Goal: Task Accomplishment & Management: Manage account settings

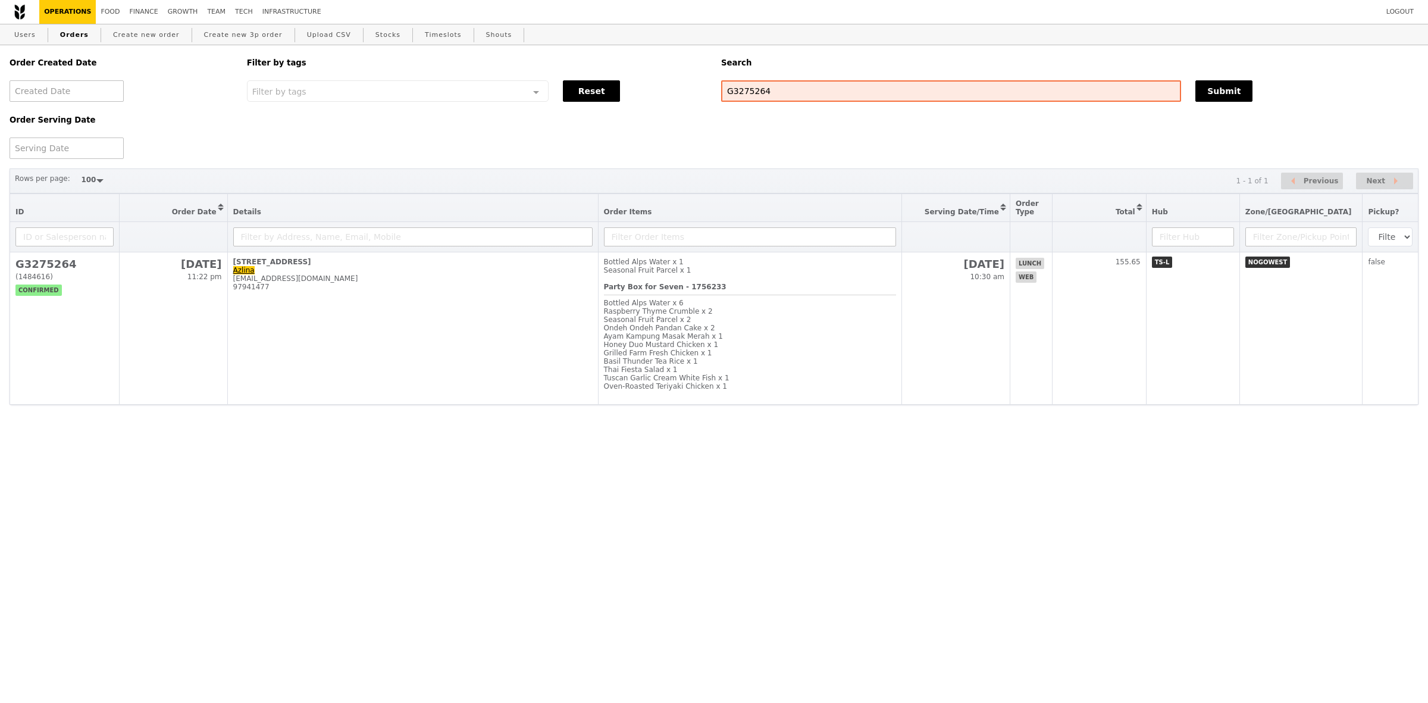
select select "100"
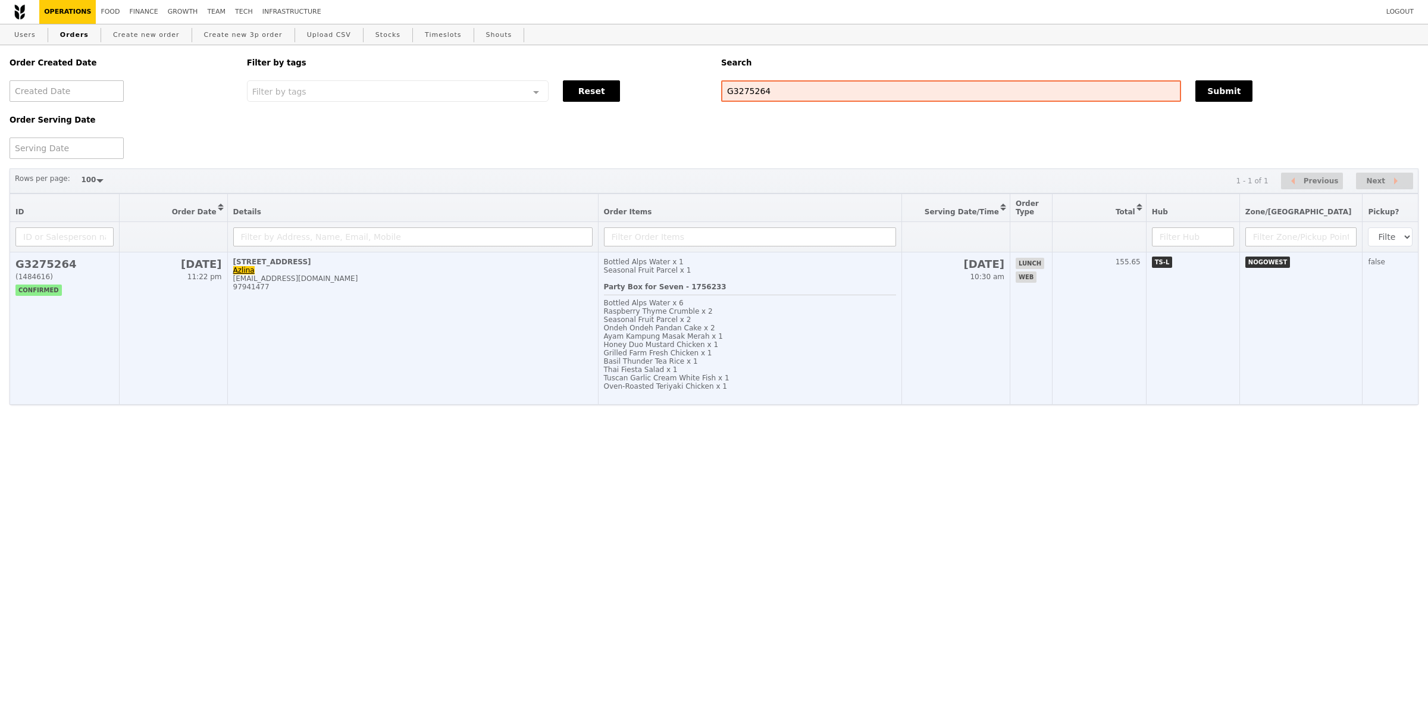
click at [810, 307] on div "Bottled Alps Water x 6" at bounding box center [750, 303] width 292 height 8
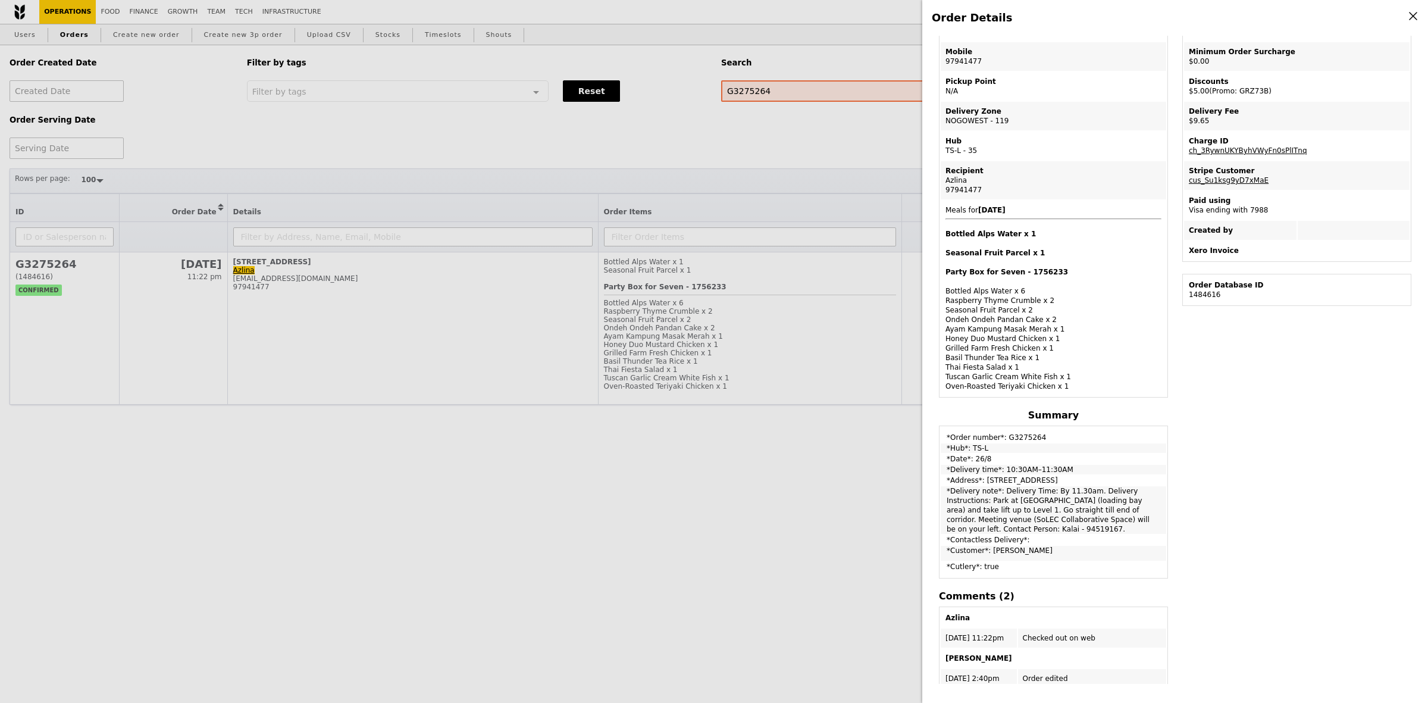
scroll to position [18, 0]
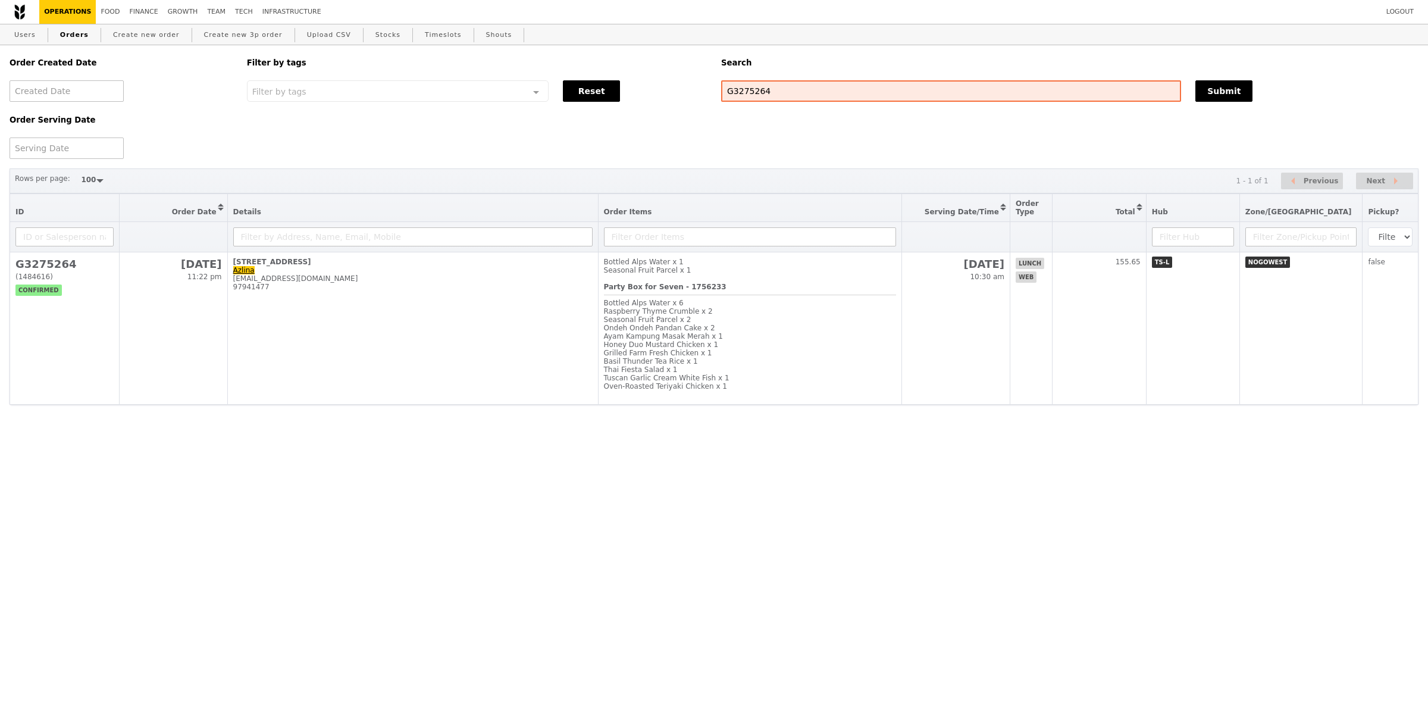
select select "100"
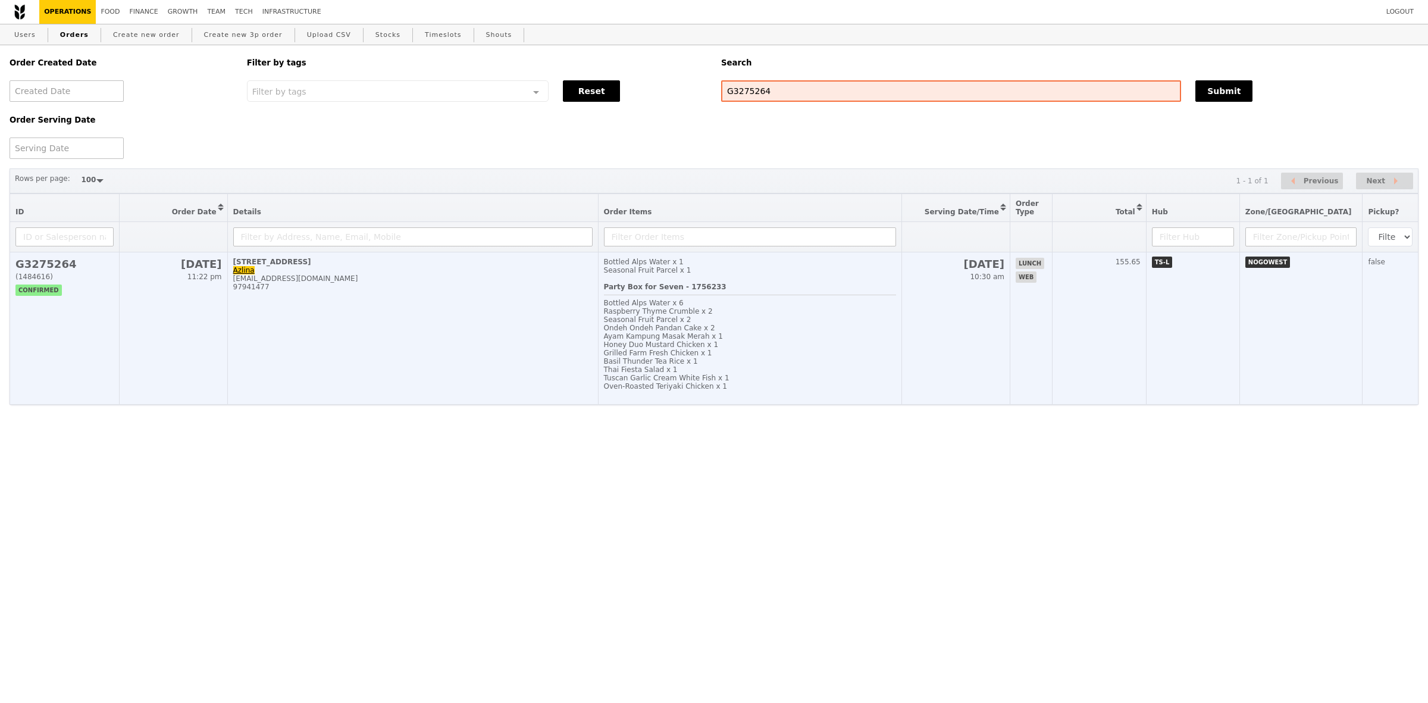
click at [480, 355] on td "[STREET_ADDRESS] Azlina [EMAIL_ADDRESS][DOMAIN_NAME] 97941477" at bounding box center [412, 328] width 371 height 152
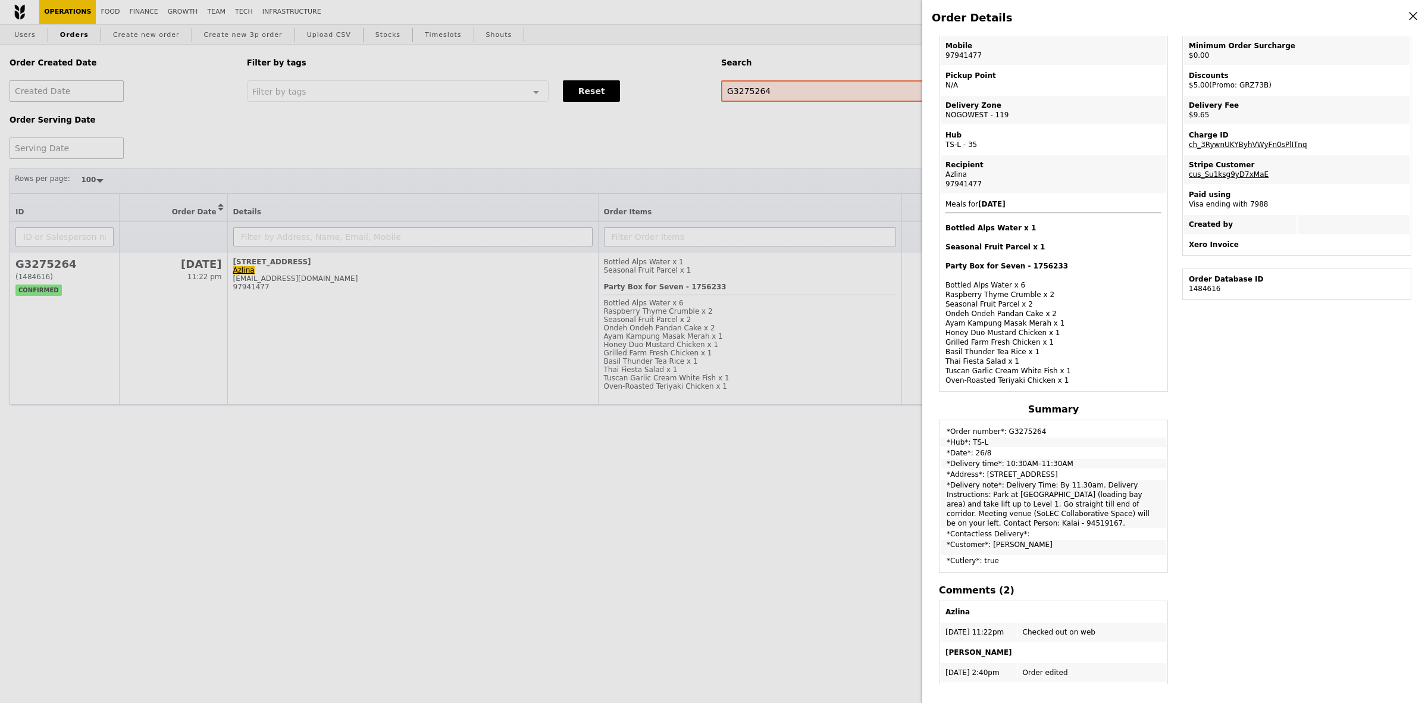
scroll to position [149, 0]
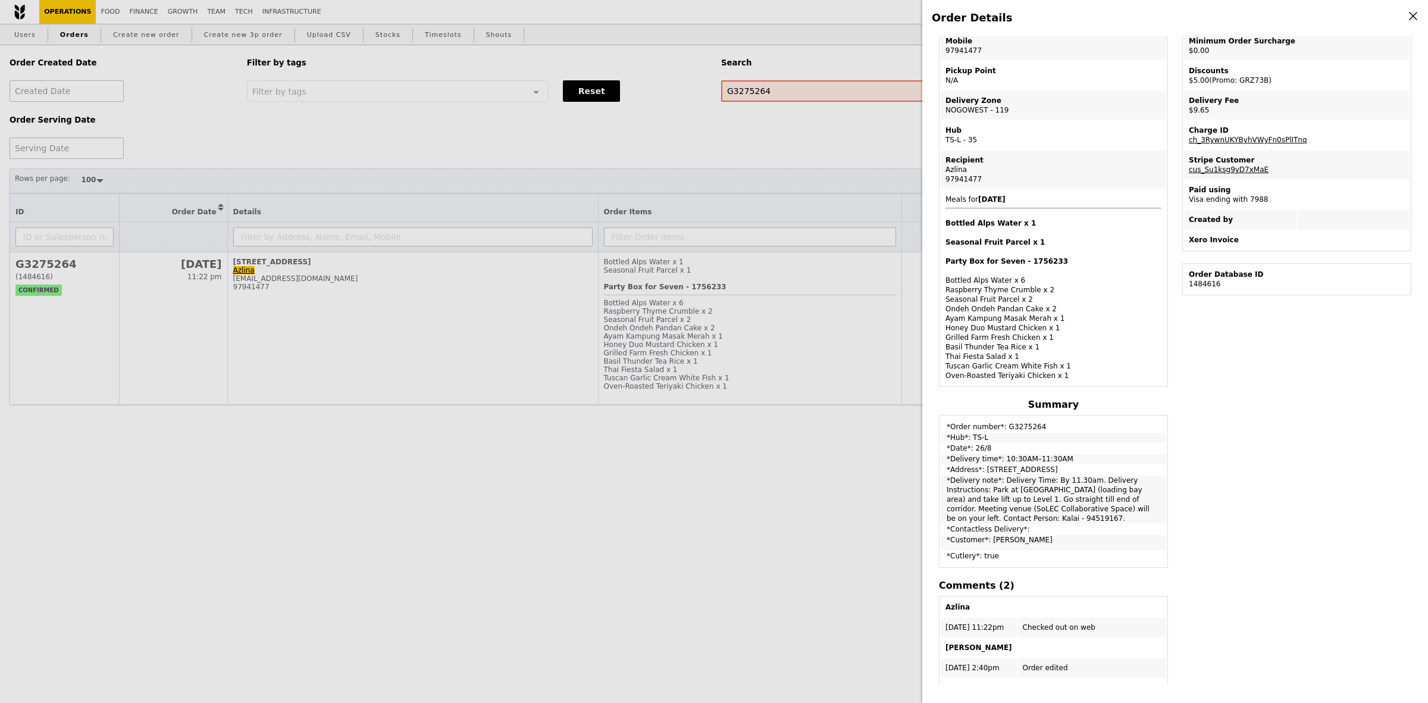
drag, startPoint x: 967, startPoint y: 317, endPoint x: 1055, endPoint y: 372, distance: 104.3
click at [1055, 372] on div "Party Box for Seven - 1756233 Bottled Alps Water x 6 Raspberry Thyme Crumble x …" at bounding box center [1054, 318] width 216 height 124
click at [1058, 362] on div "Party Box for Seven - 1756233 Bottled Alps Water x 6 Raspberry Thyme Crumble x …" at bounding box center [1054, 318] width 216 height 124
drag, startPoint x: 1060, startPoint y: 378, endPoint x: 944, endPoint y: 278, distance: 152.8
click at [946, 278] on div "Party Box for Seven - 1756233 Bottled Alps Water x 6 Raspberry Thyme Crumble x …" at bounding box center [1054, 318] width 216 height 124
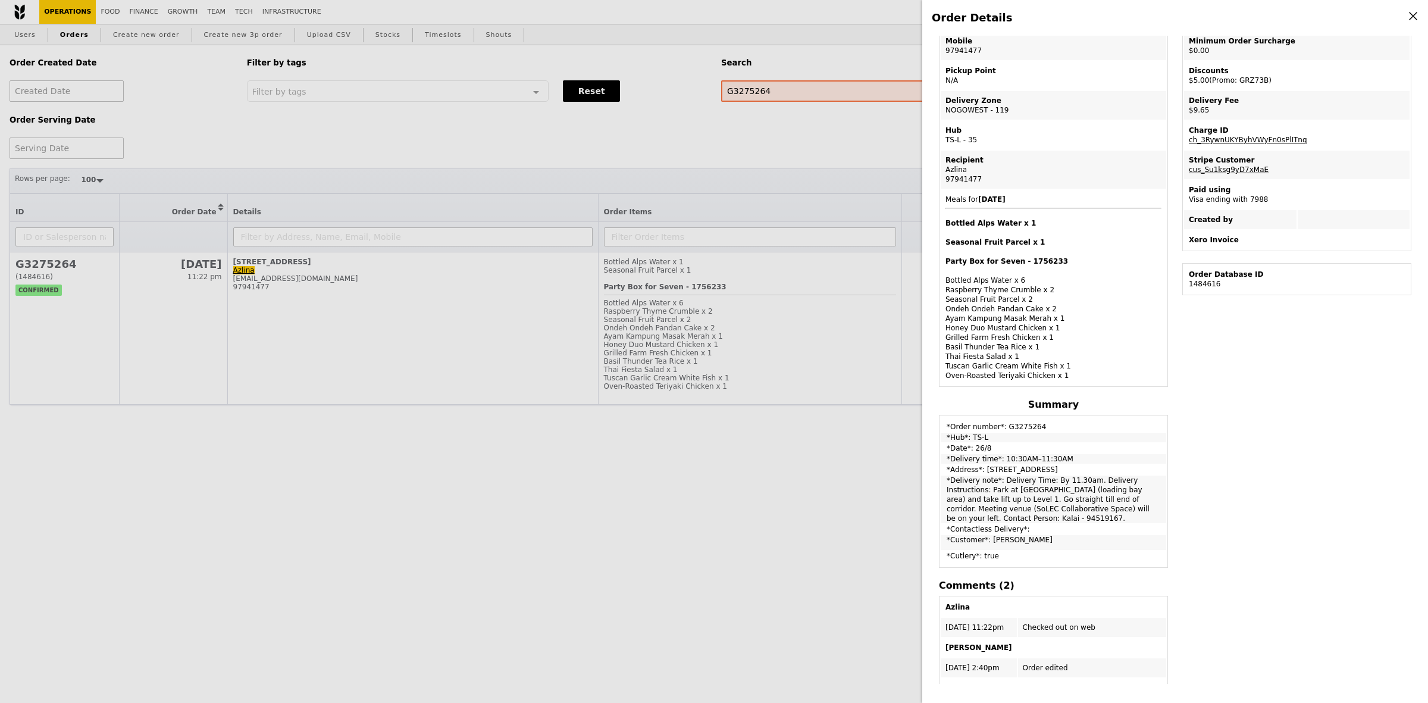
click at [989, 292] on div "Party Box for Seven - 1756233 Bottled Alps Water x 6 Raspberry Thyme Crumble x …" at bounding box center [1054, 318] width 216 height 124
click at [1038, 321] on div "Party Box for Seven - 1756233 Bottled Alps Water x 6 Raspberry Thyme Crumble x …" at bounding box center [1054, 318] width 216 height 124
click at [1035, 327] on div "Party Box for Seven - 1756233 Bottled Alps Water x 6 Raspberry Thyme Crumble x …" at bounding box center [1054, 318] width 216 height 124
drag, startPoint x: 1037, startPoint y: 318, endPoint x: 1045, endPoint y: 319, distance: 8.4
click at [1045, 319] on div "Party Box for Seven - 1756233 Bottled Alps Water x 6 Raspberry Thyme Crumble x …" at bounding box center [1054, 318] width 216 height 124
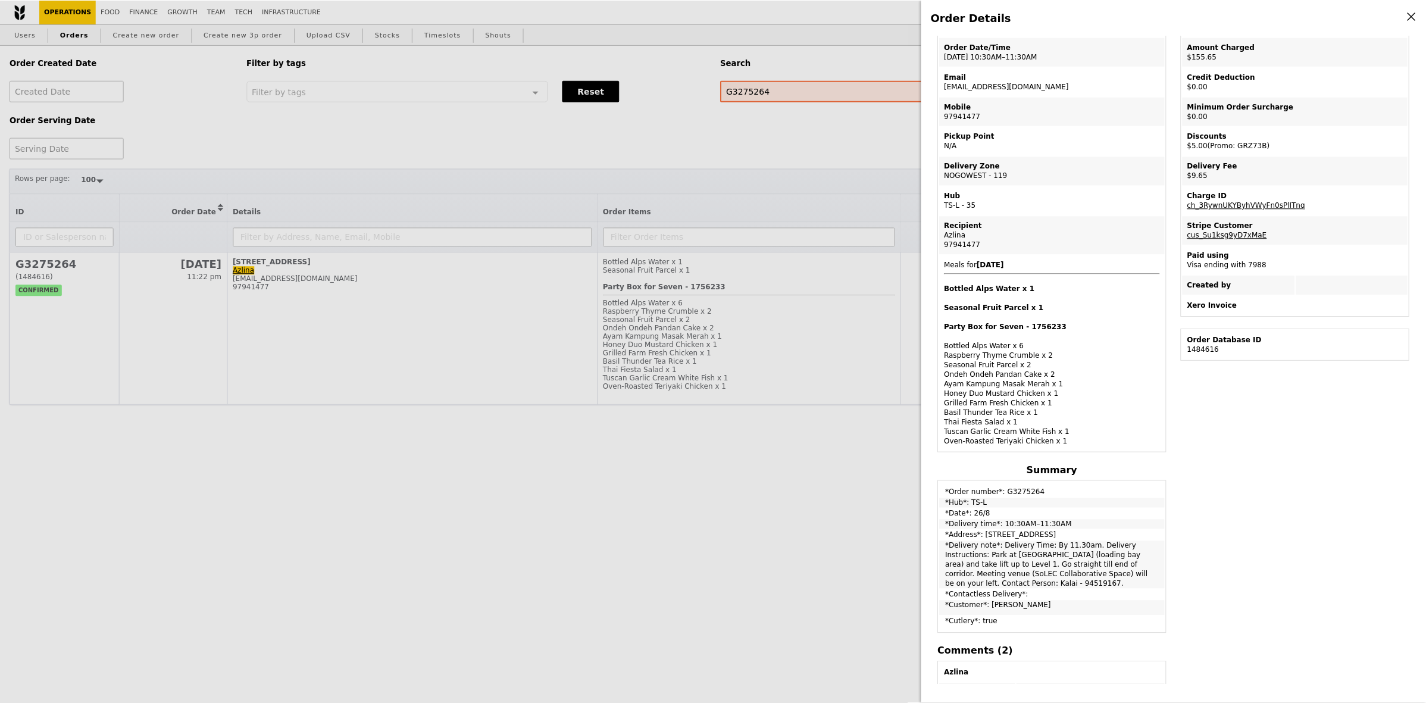
scroll to position [0, 0]
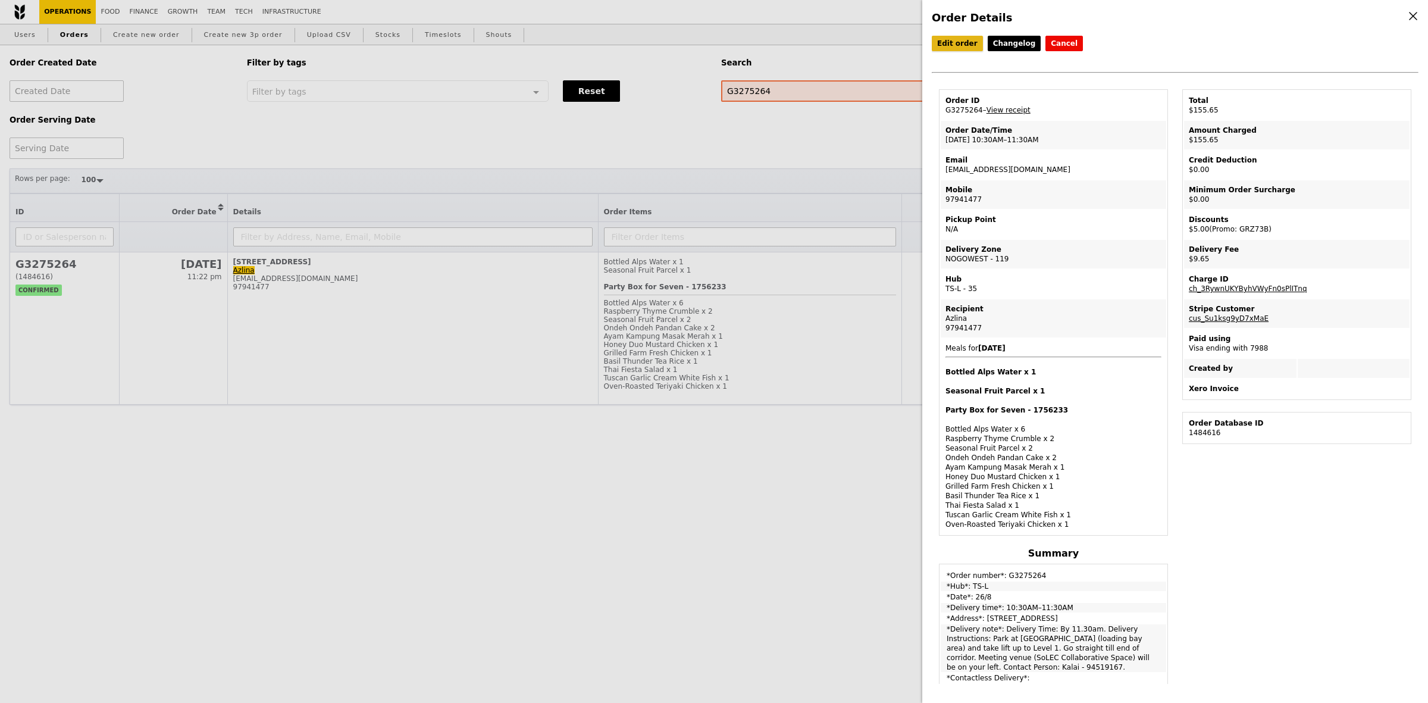
click at [954, 43] on link "Edit order" at bounding box center [957, 43] width 51 height 15
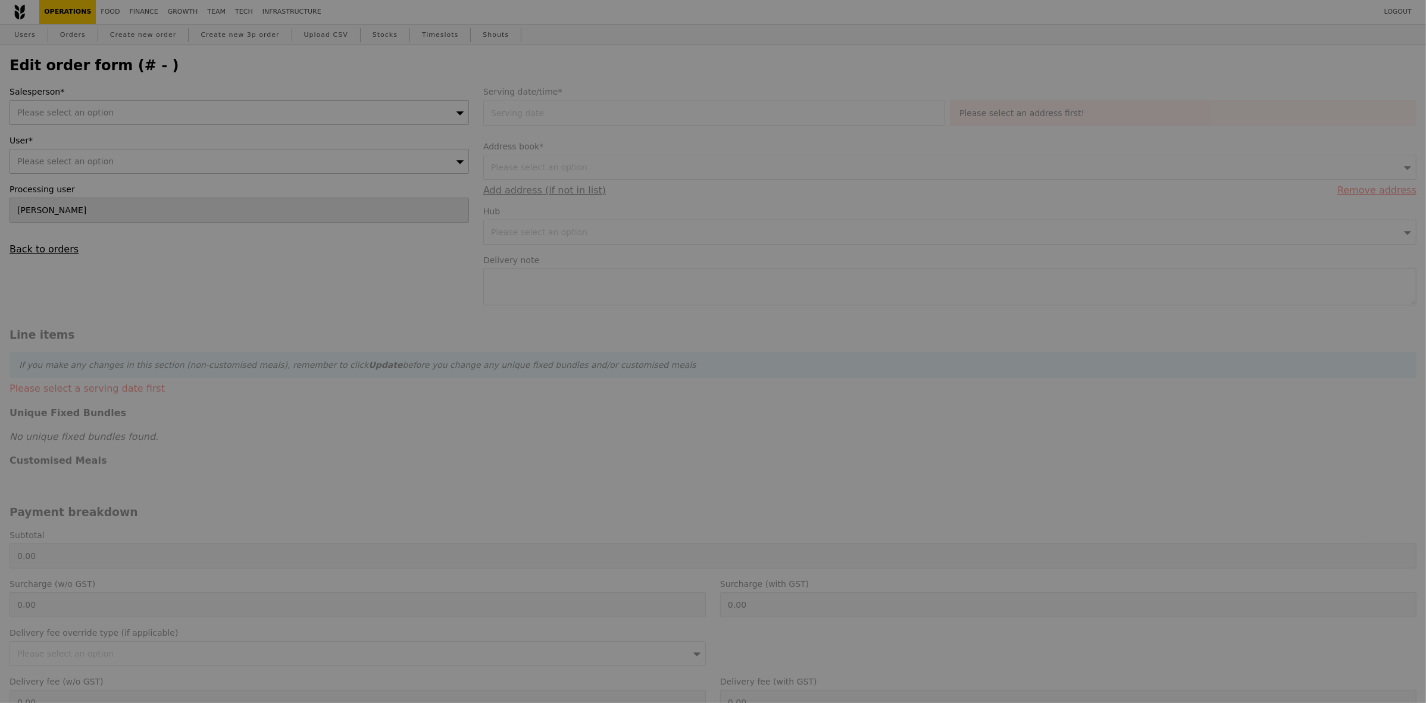
type input "[DATE]"
type textarea "Delivery Time: By 11.30am. Delivery Instructions: Park at [GEOGRAPHIC_DATA] (lo…"
type input "151.00"
type input "8.85"
type input "9.65"
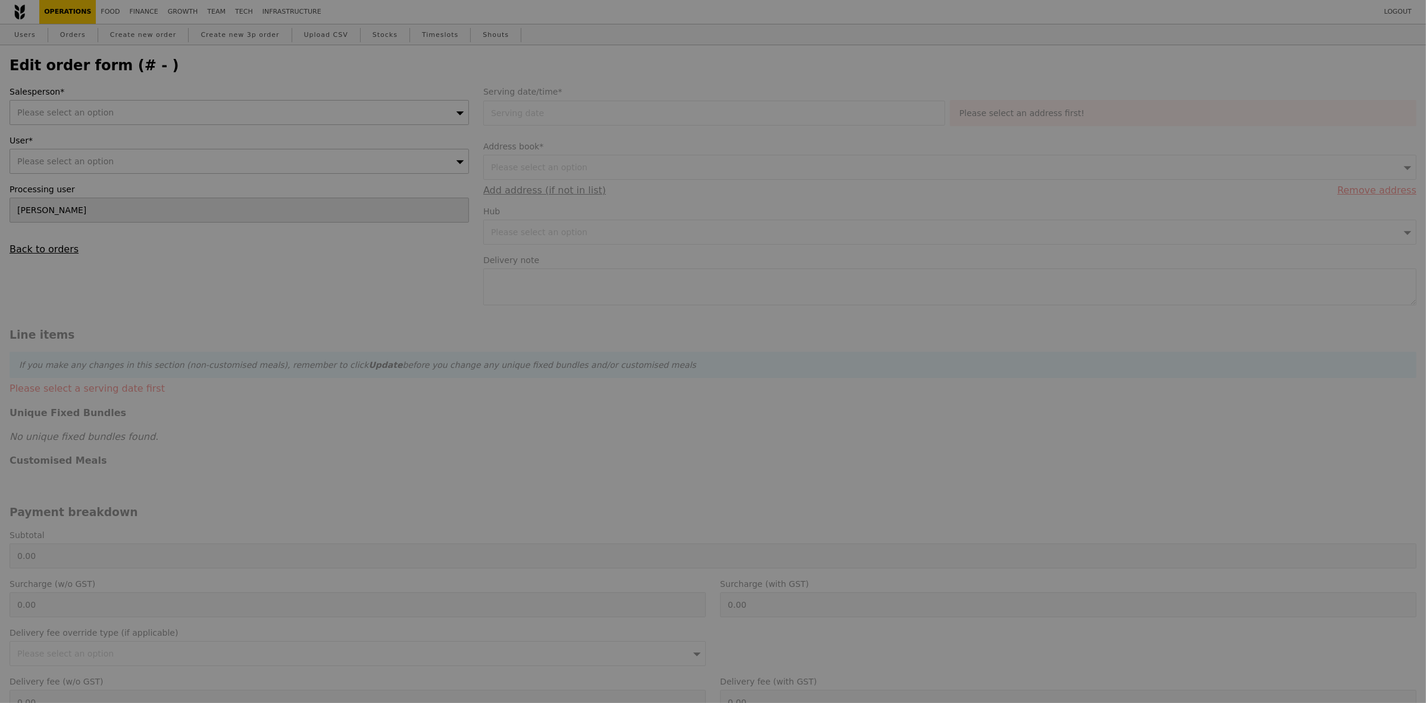
type input "4.59"
type input "5.00"
type input "155.65"
type input "Loading..."
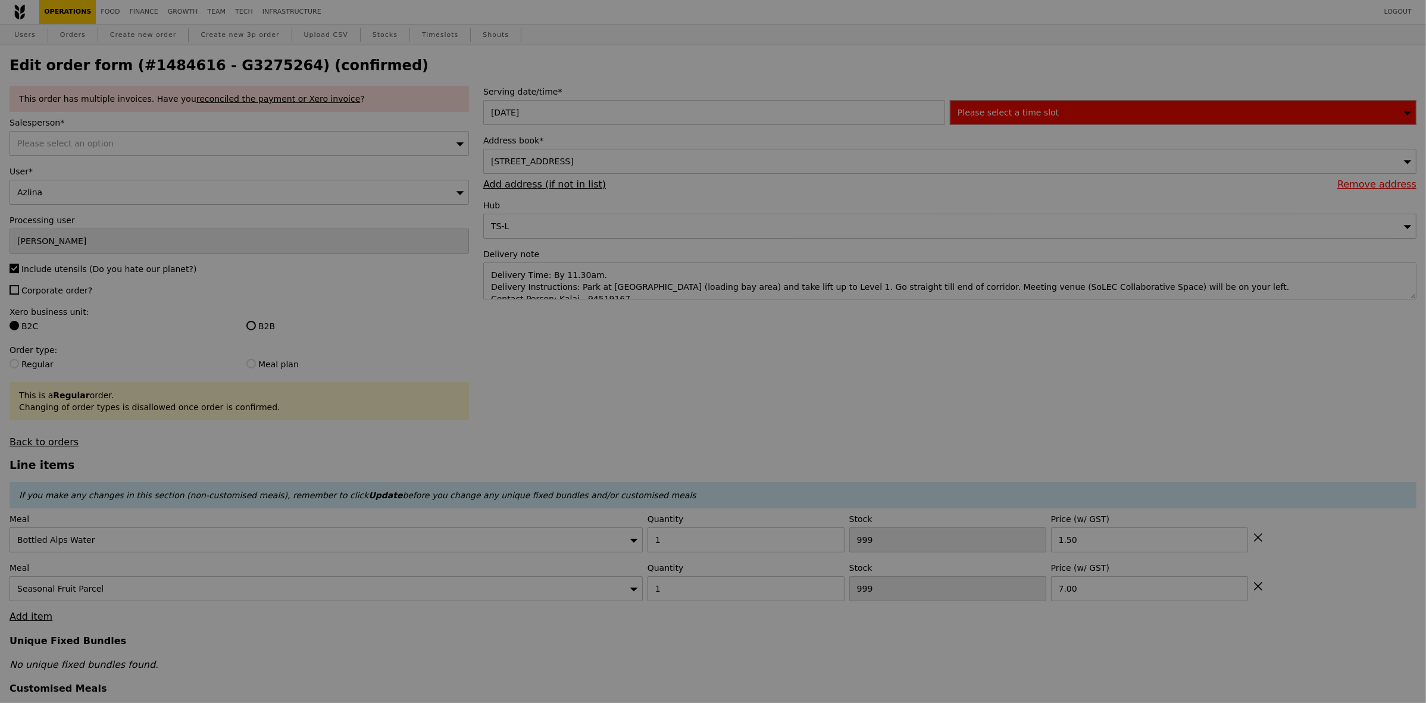
type input "484"
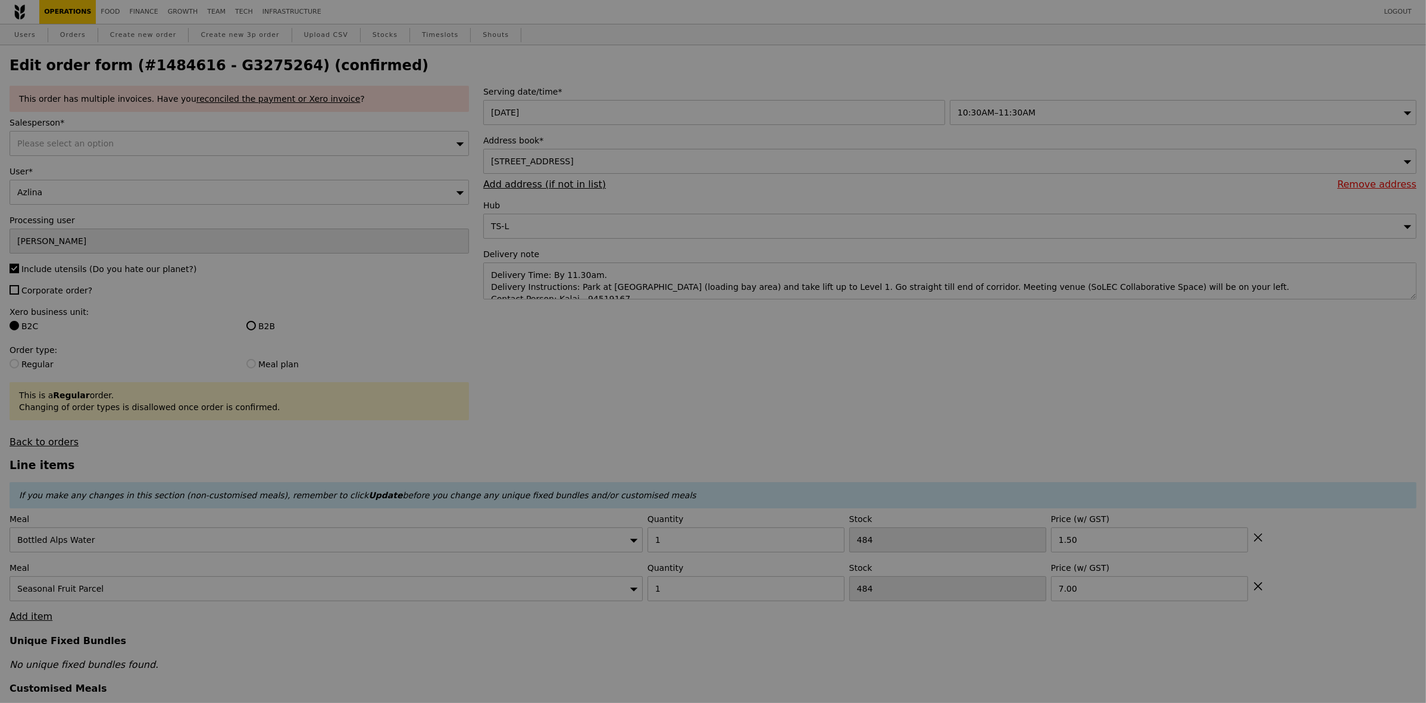
type input "Update"
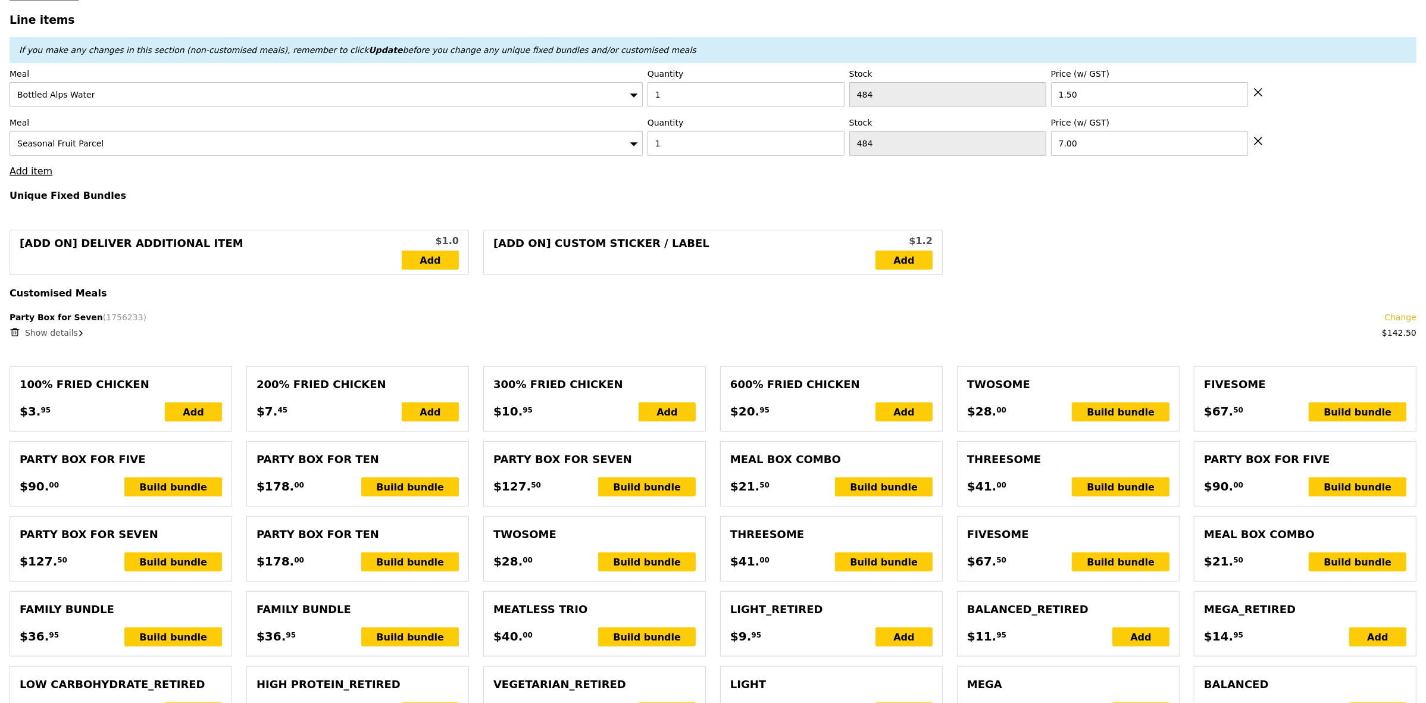
scroll to position [446, 0]
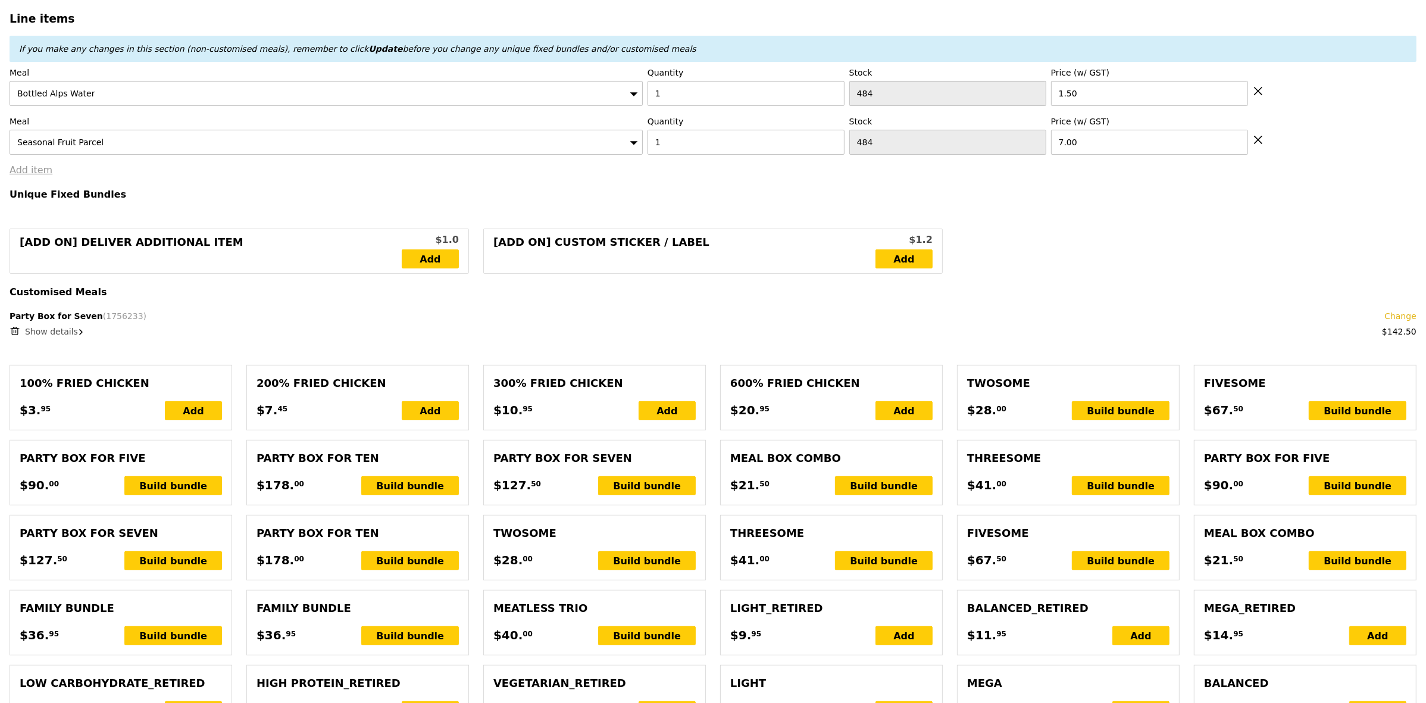
click at [26, 176] on link "Add item" at bounding box center [31, 169] width 43 height 11
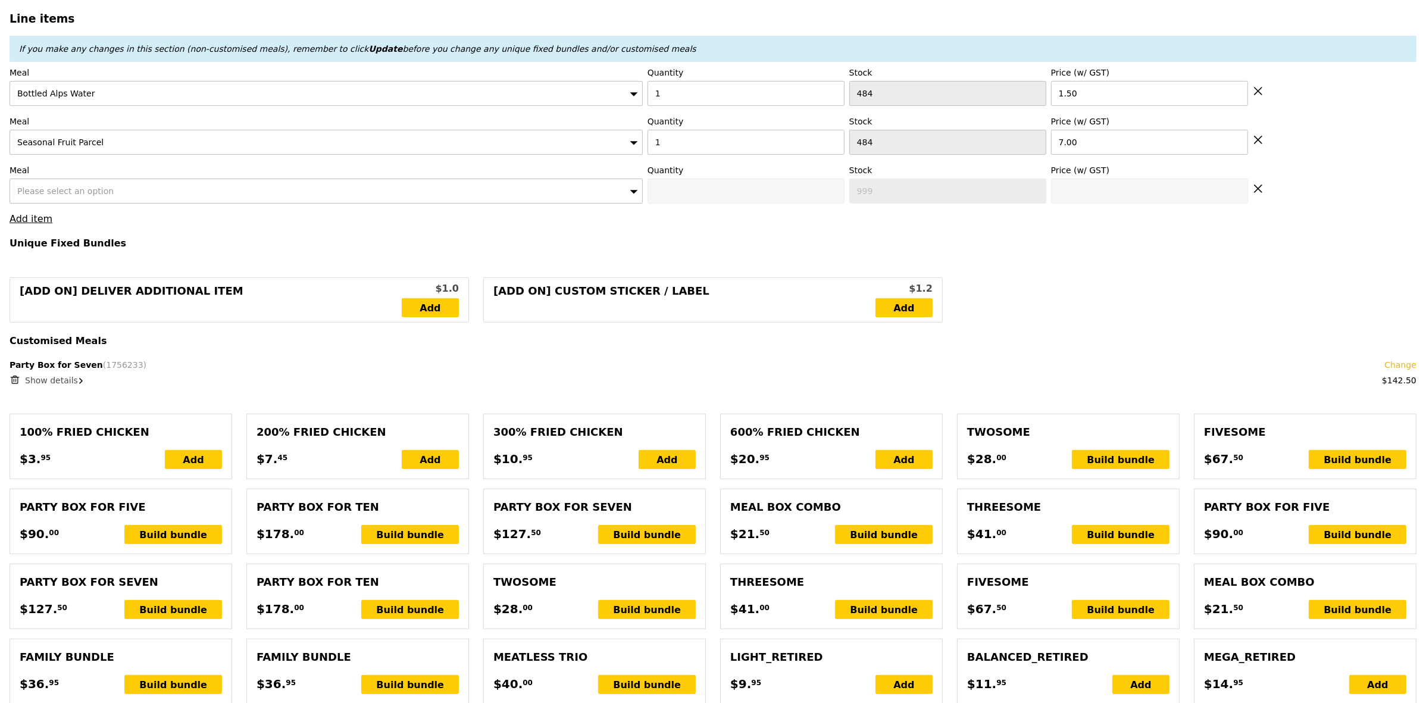
click at [356, 204] on div "Please select an option" at bounding box center [326, 191] width 633 height 25
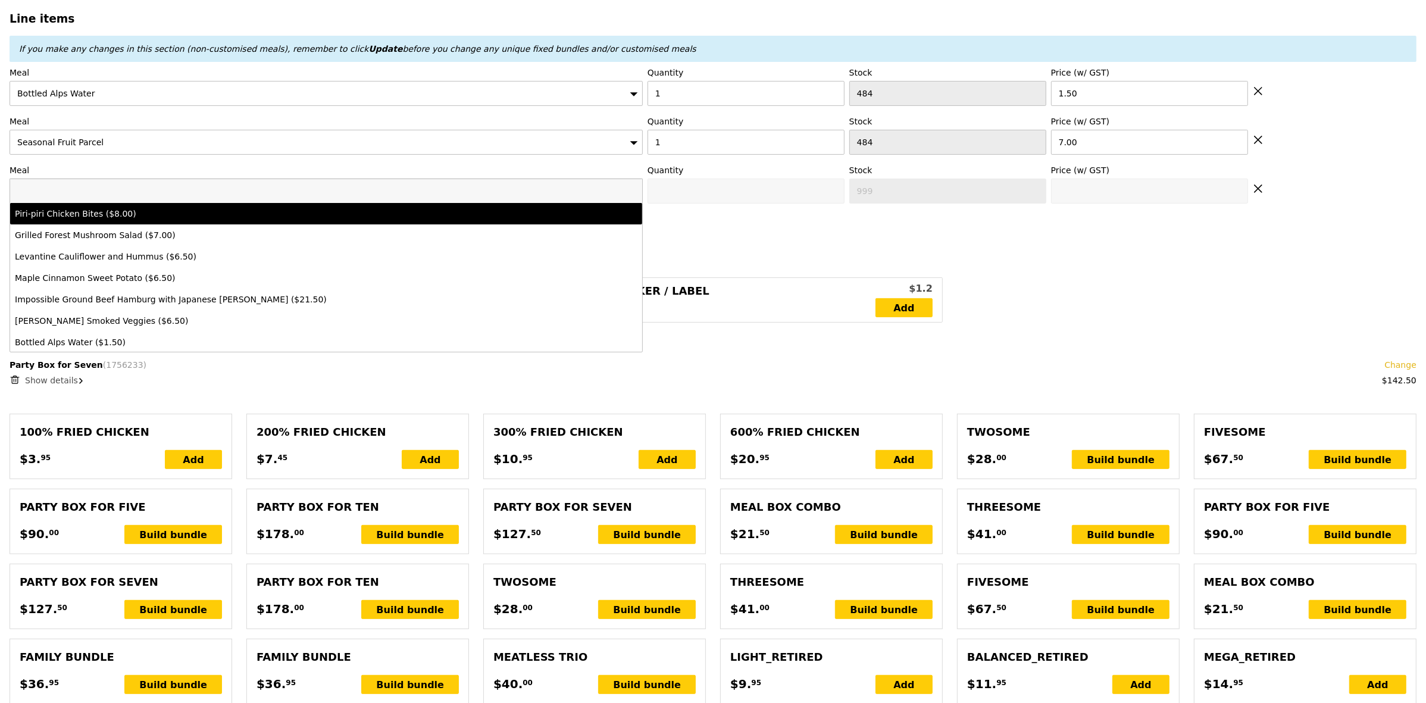
click at [712, 249] on h4 "Unique Fixed Bundles" at bounding box center [713, 242] width 1407 height 11
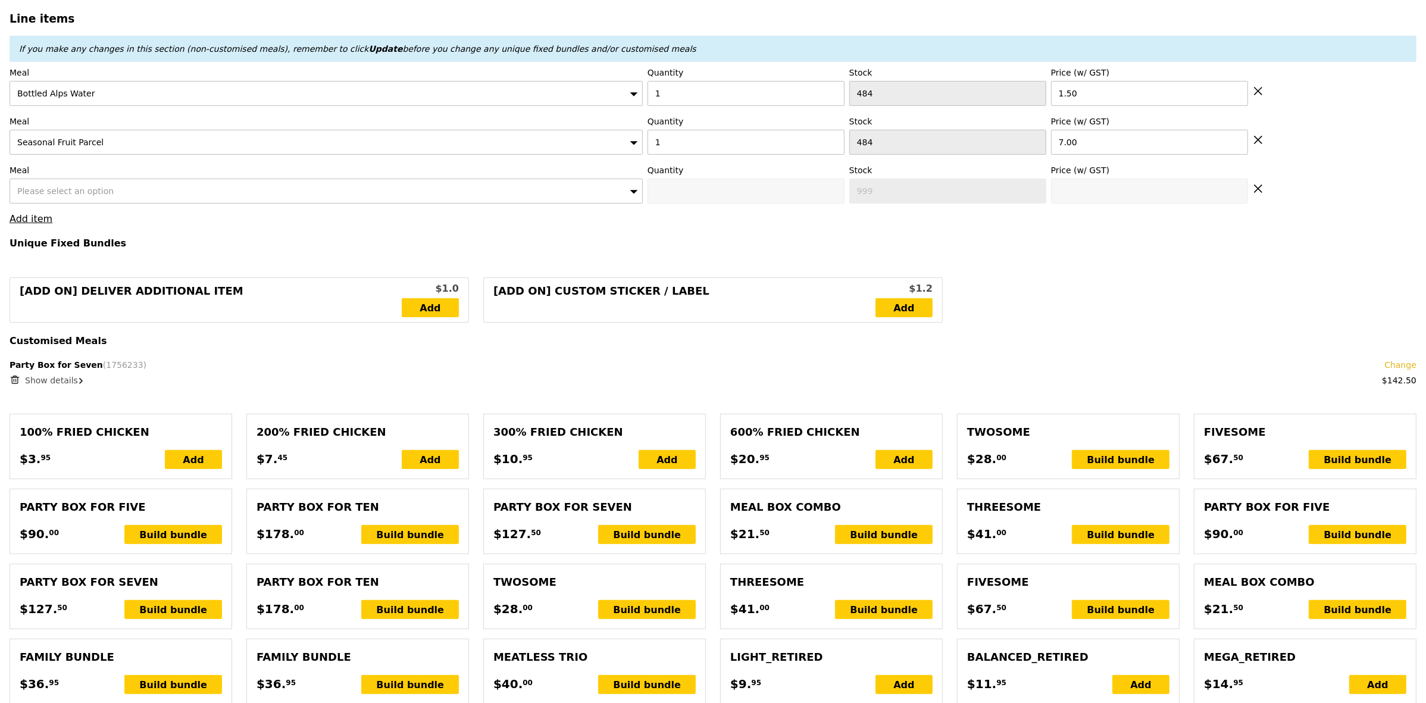
click at [572, 189] on div "Please select an option" at bounding box center [326, 191] width 633 height 25
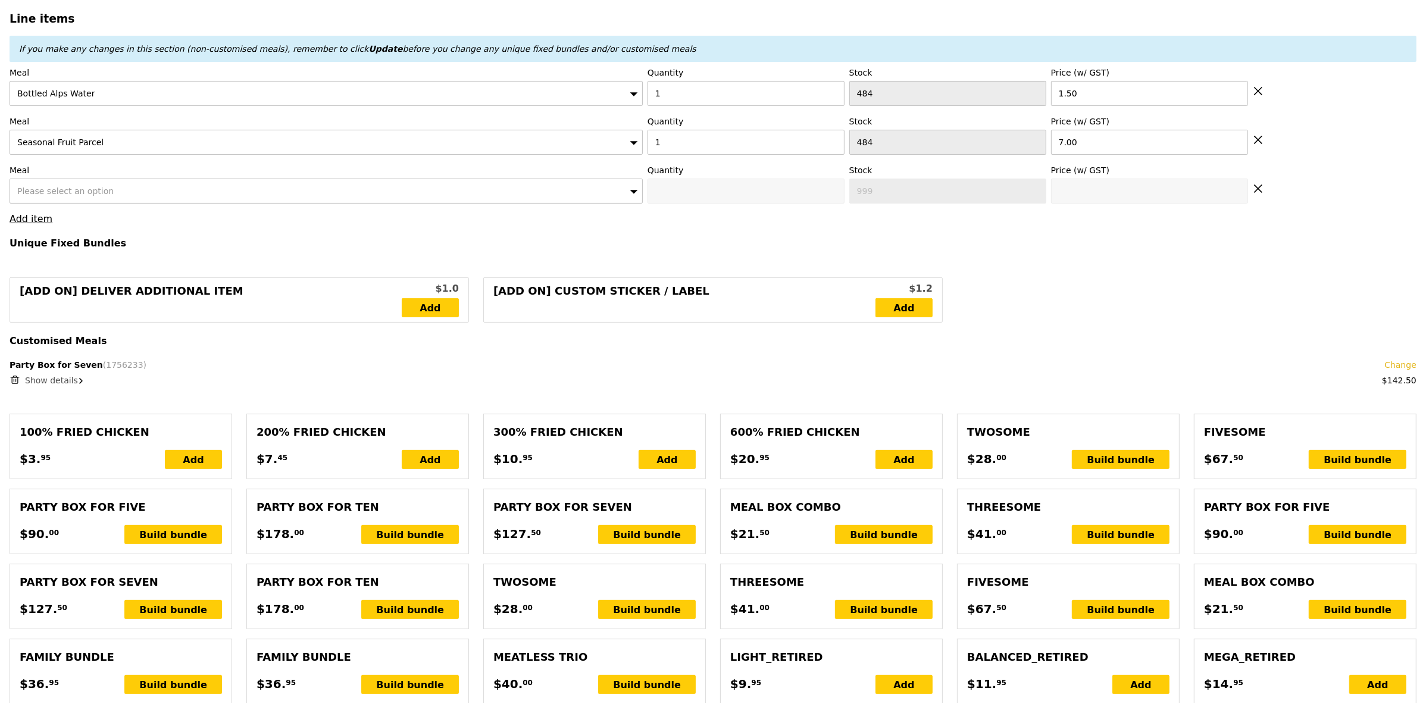
click at [587, 199] on div "Please select an option" at bounding box center [326, 191] width 633 height 25
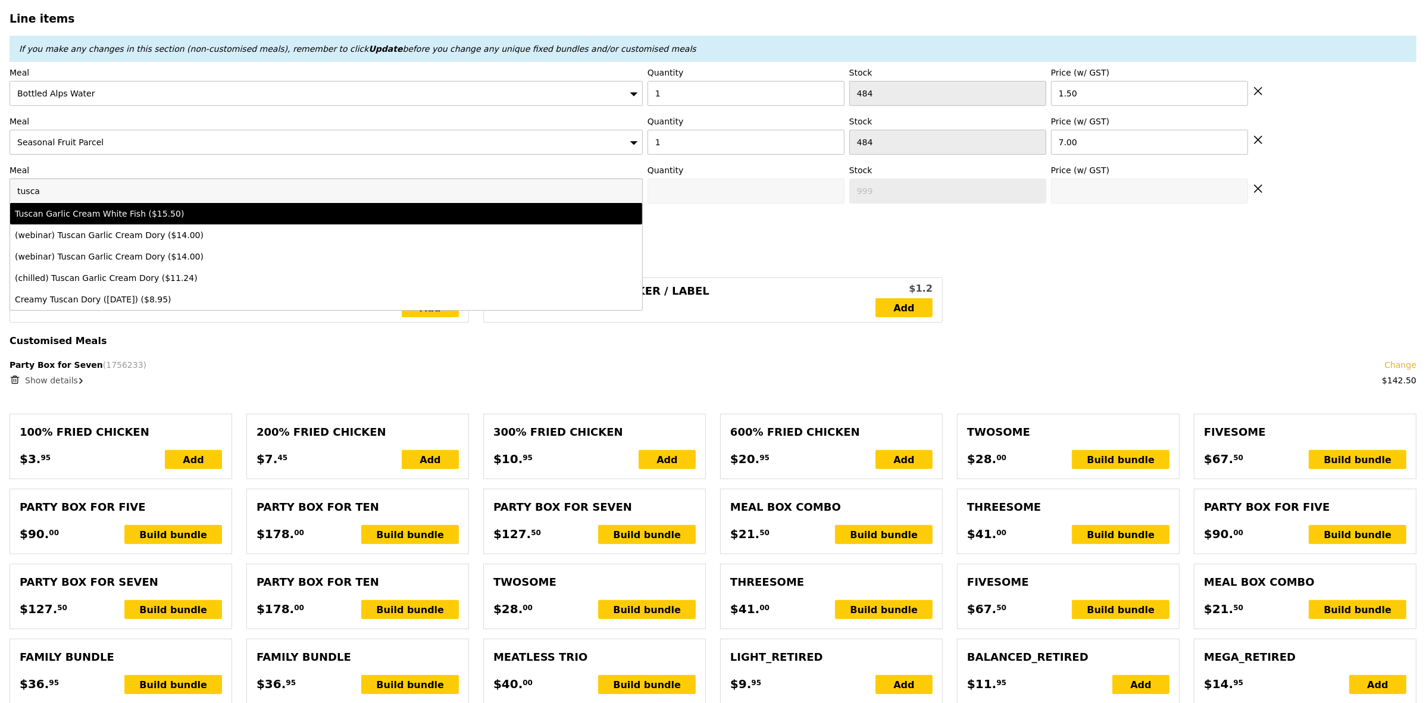
type input "tusca"
click at [442, 220] on div "Tuscan Garlic Cream White Fish ($15.50)" at bounding box center [248, 214] width 467 height 12
type input "0"
type input "469"
type input "15.5"
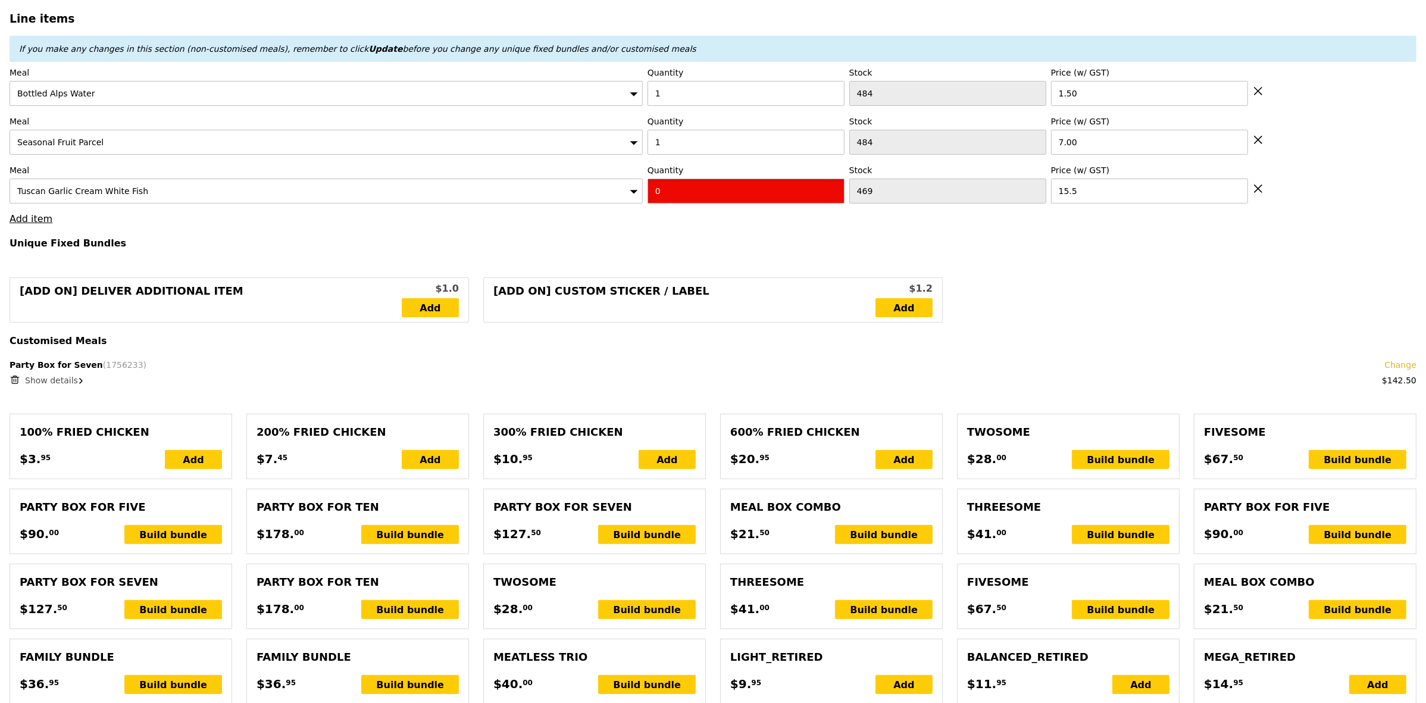
drag, startPoint x: 653, startPoint y: 212, endPoint x: 638, endPoint y: 213, distance: 15.5
type input "1"
type input "Loading..."
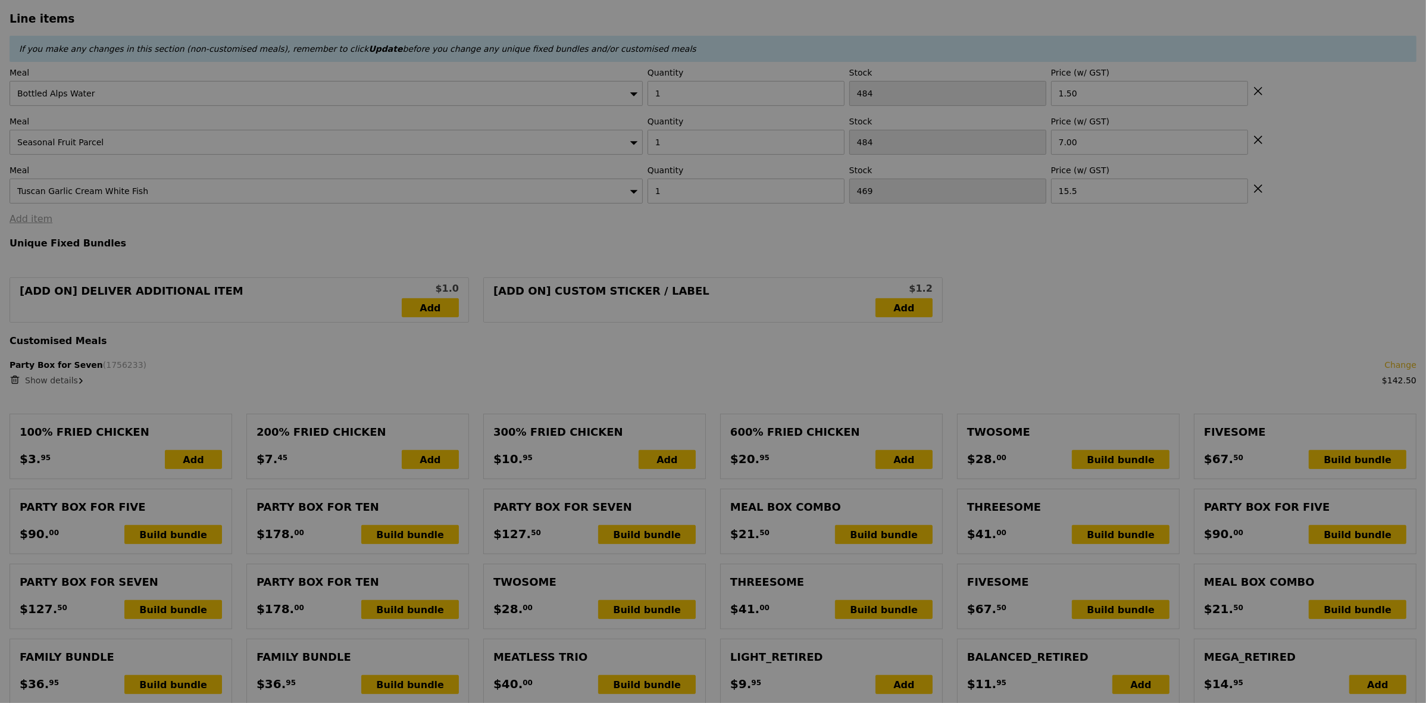
type input "0.00"
type input "12.84"
type input "14.00"
type input "9.00"
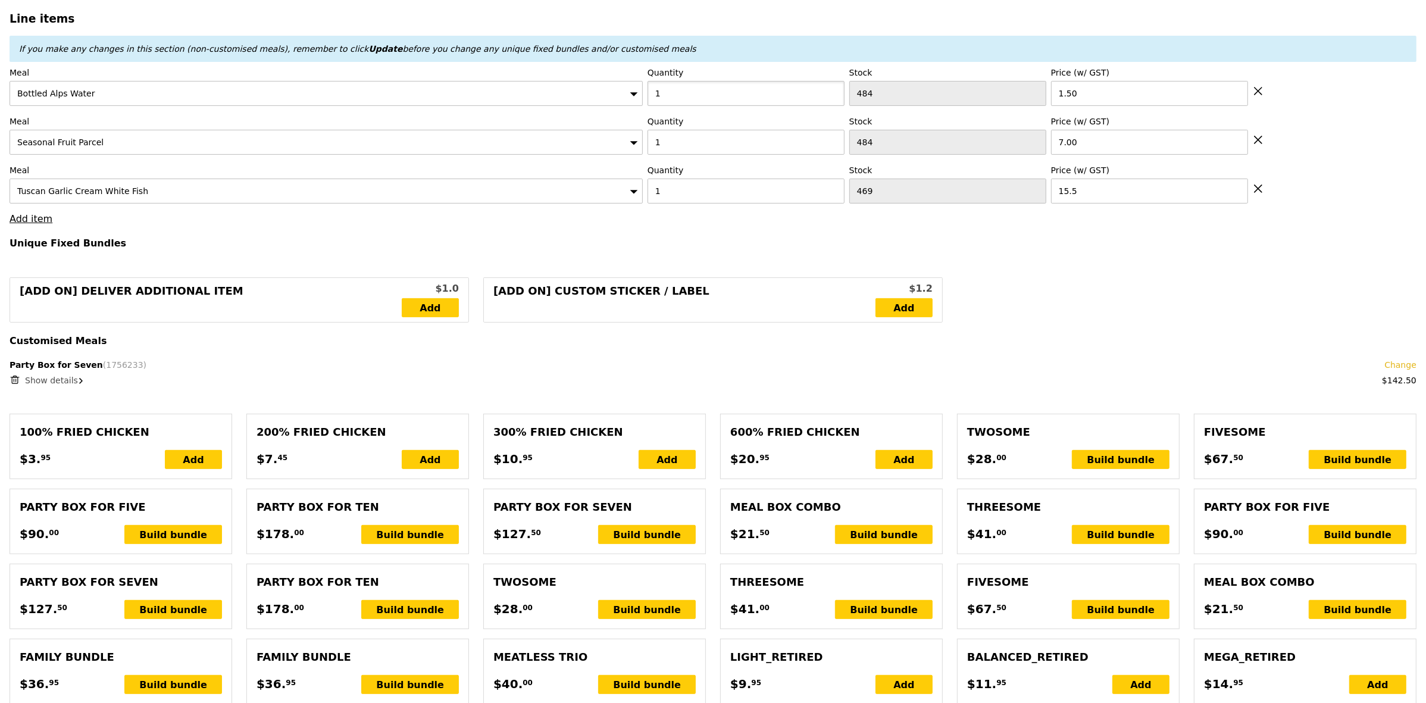
click at [684, 100] on input "1" at bounding box center [745, 93] width 197 height 25
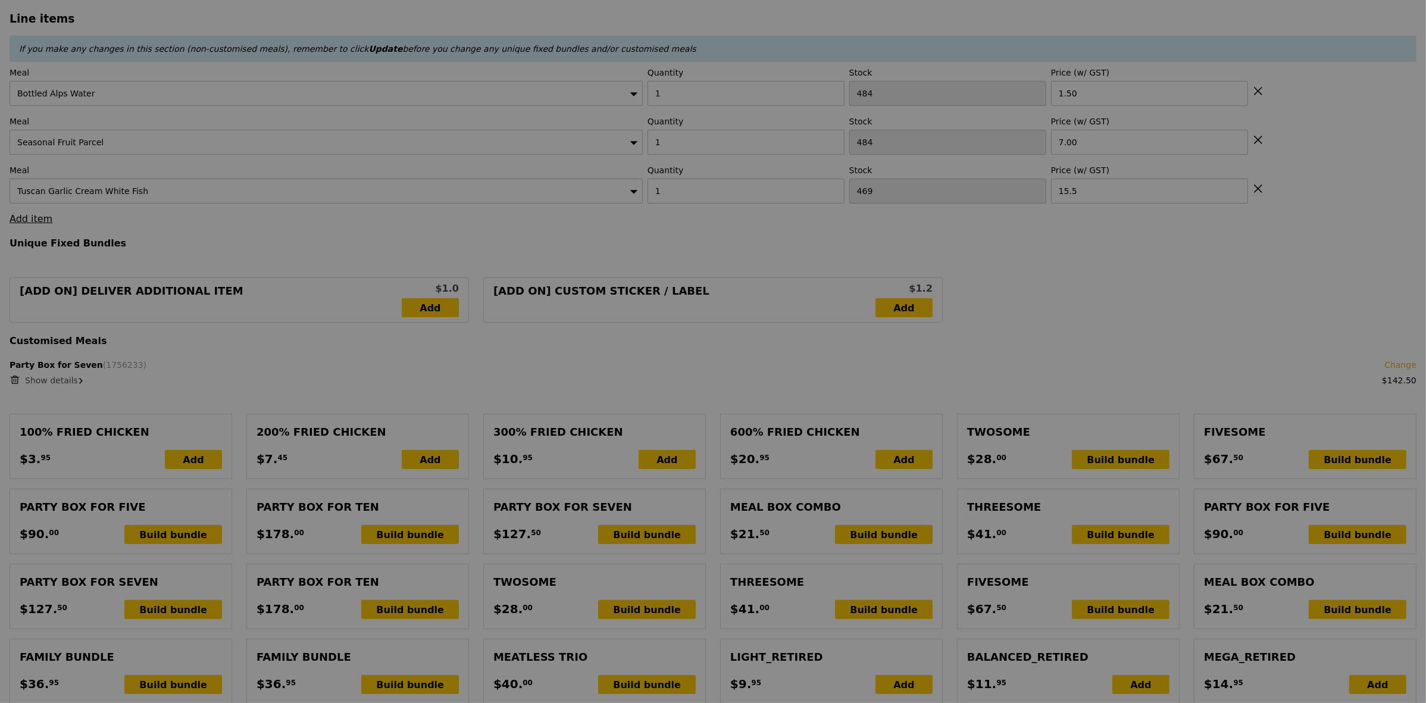
type input "Update"
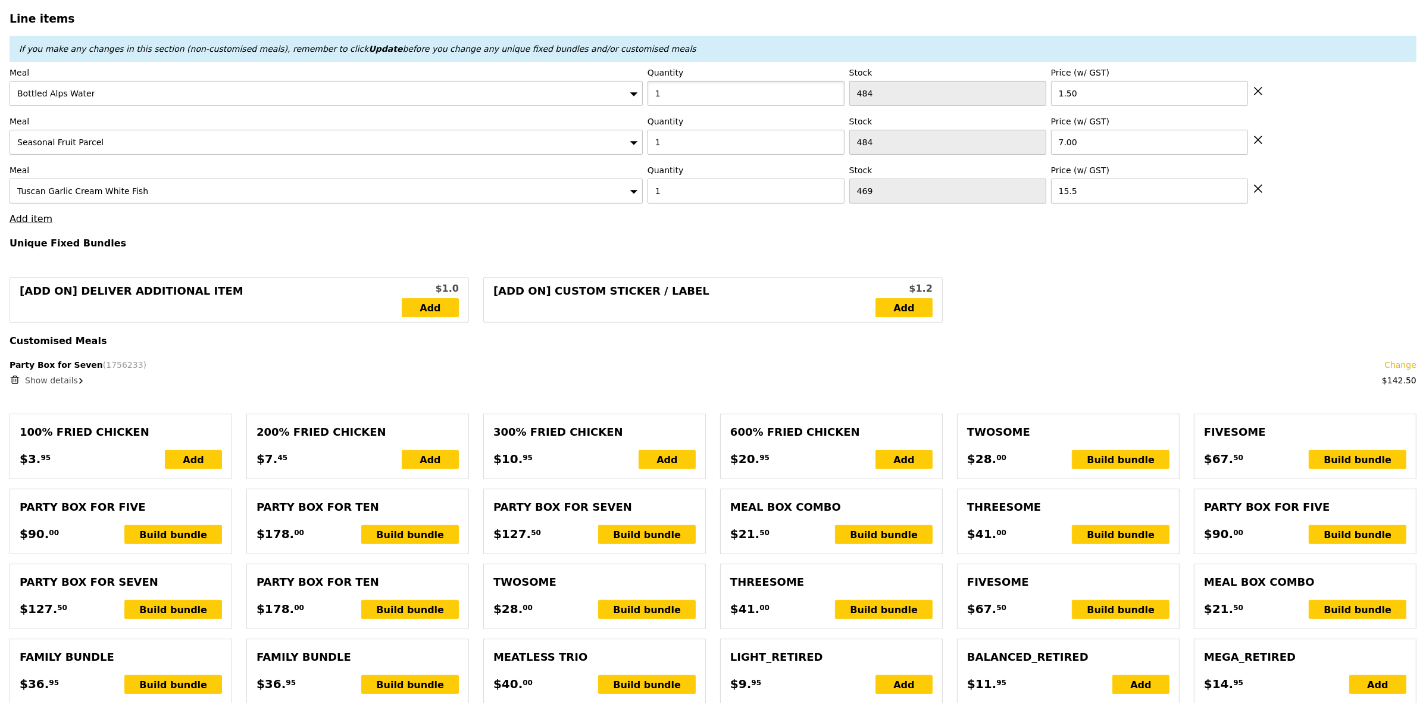
drag, startPoint x: 692, startPoint y: 98, endPoint x: 638, endPoint y: 102, distance: 53.7
click at [638, 102] on div "Meal Bottled Alps Water Quantity 1 Stock 484 Price (w/ GST) 1.50" at bounding box center [713, 86] width 1407 height 39
type input "2"
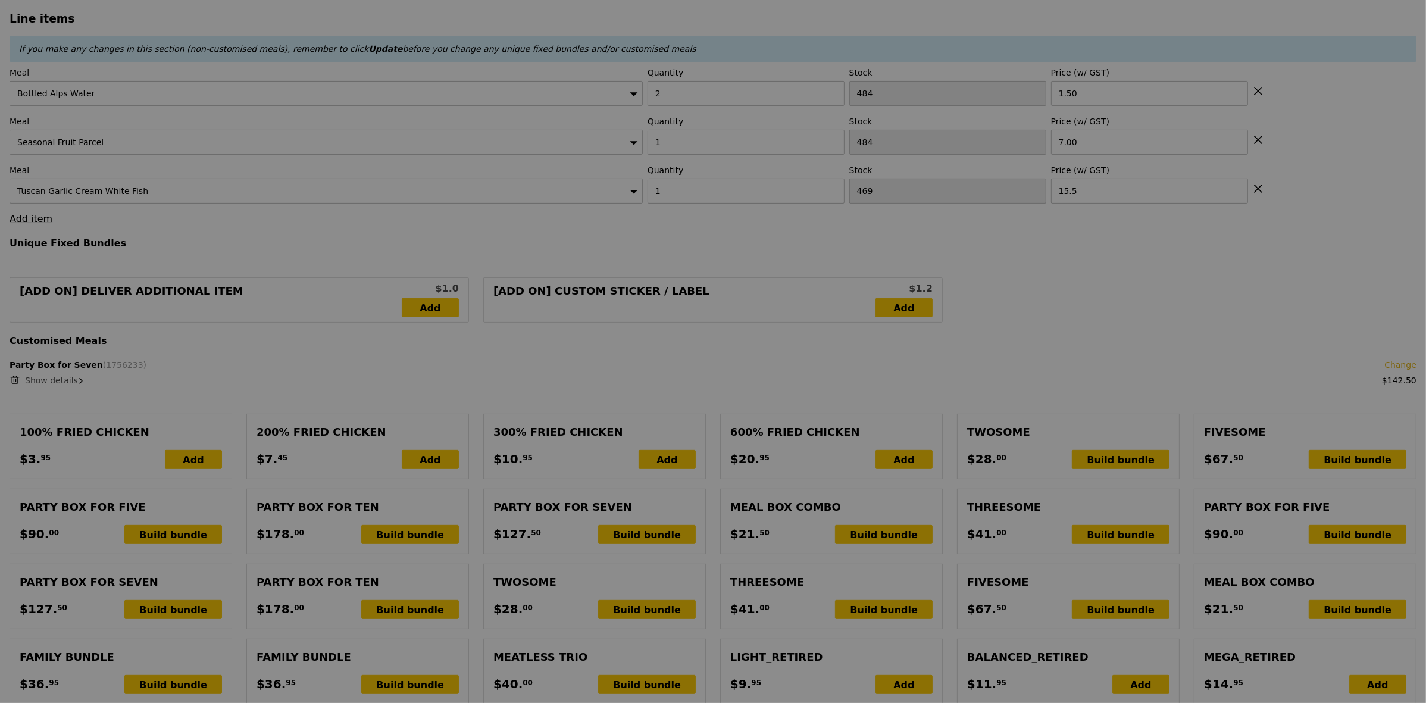
type input "Update"
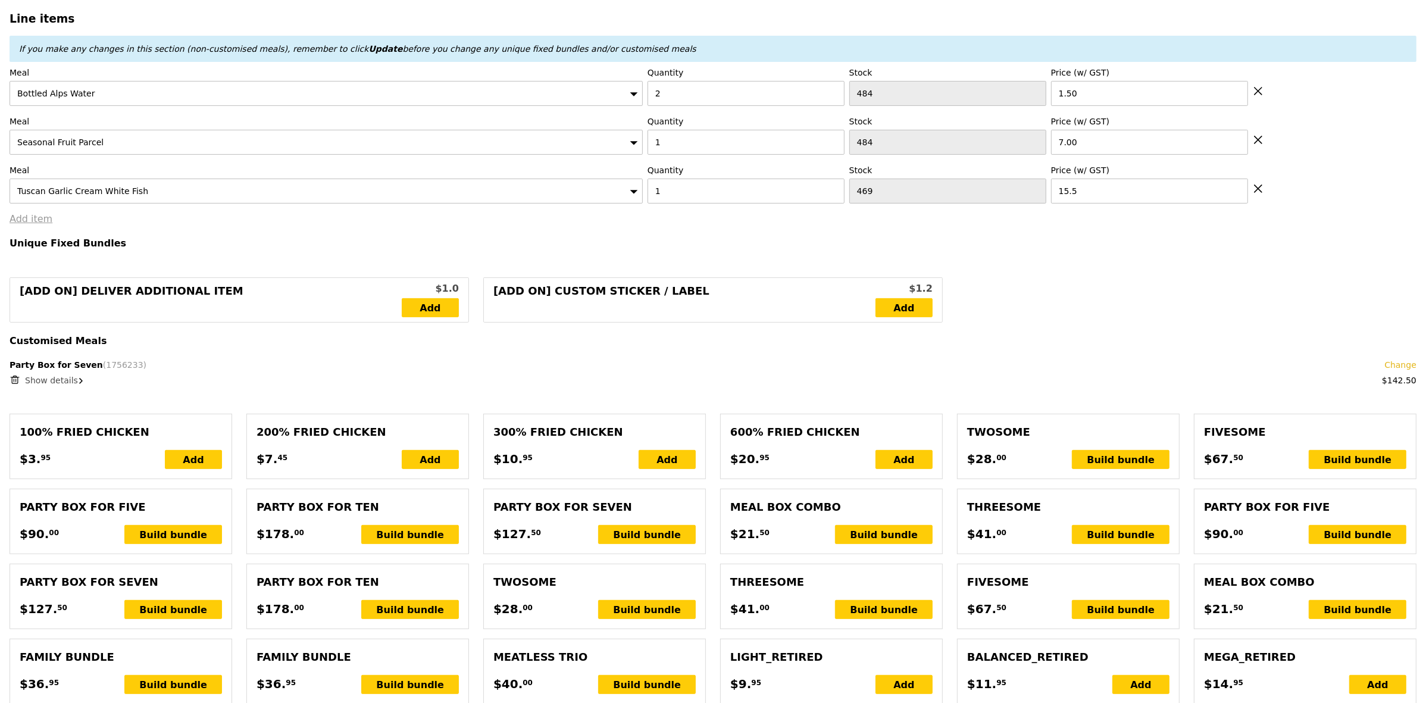
click at [42, 224] on link "Add item" at bounding box center [31, 218] width 43 height 11
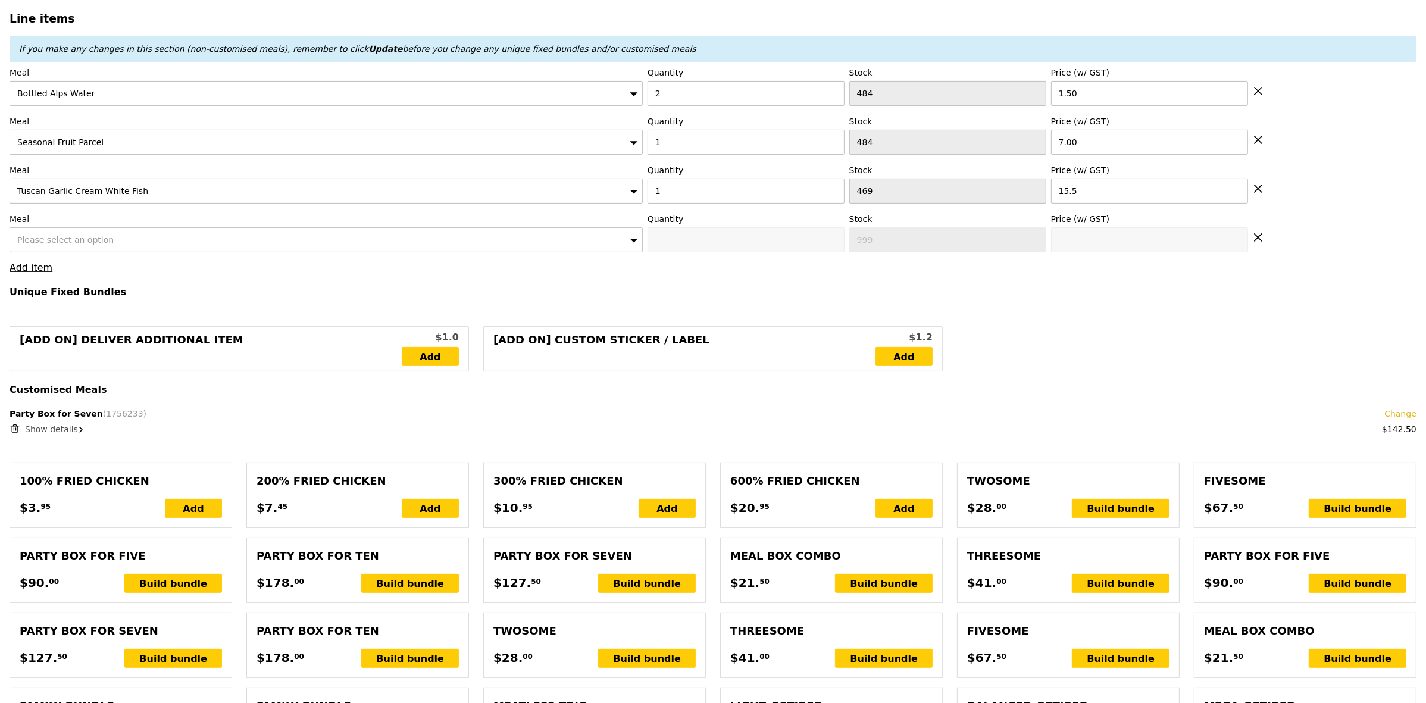
click at [537, 249] on div "Please select an option" at bounding box center [326, 239] width 633 height 25
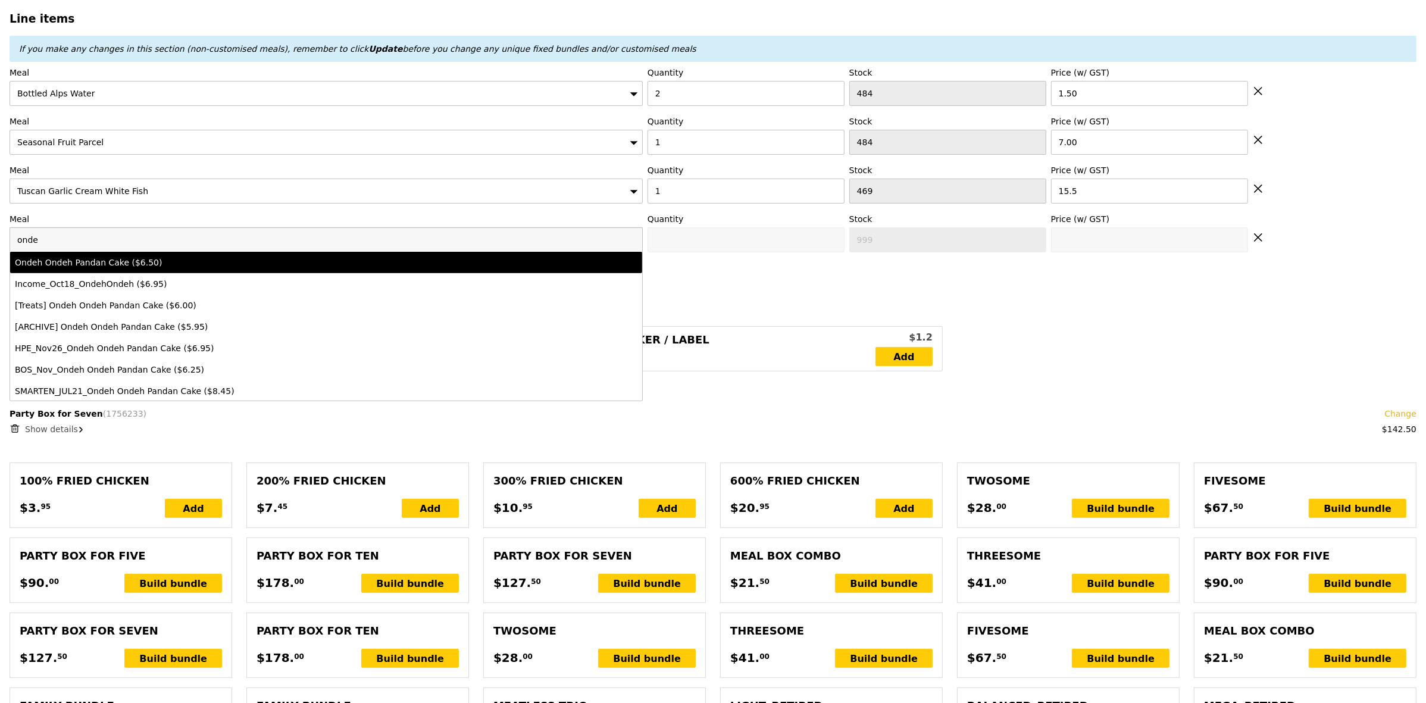
type input "onde"
click at [424, 268] on div "Ondeh Ondeh Pandan Cake ($6.50)" at bounding box center [248, 262] width 467 height 12
type input "0"
type input "474"
type input "6.5"
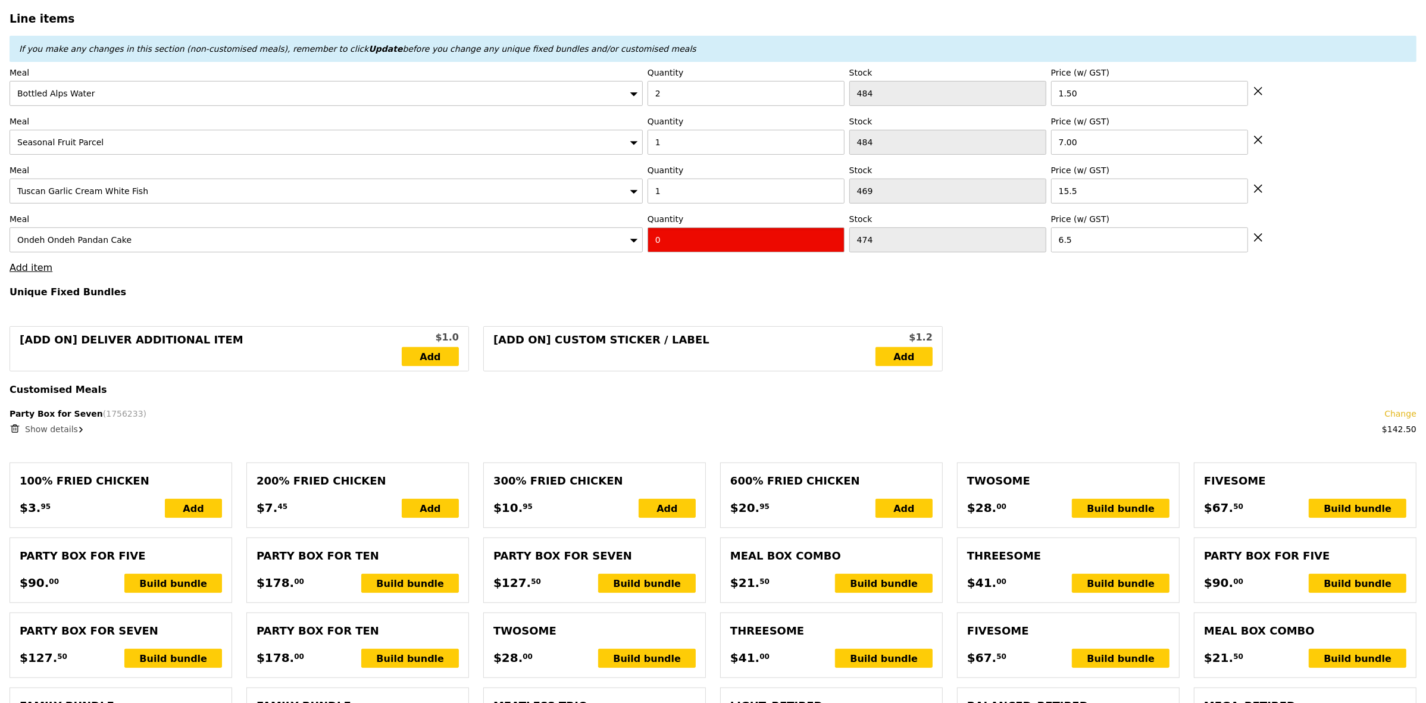
drag, startPoint x: 695, startPoint y: 250, endPoint x: 649, endPoint y: 248, distance: 45.9
click at [649, 248] on input "0" at bounding box center [745, 239] width 197 height 25
type input "1"
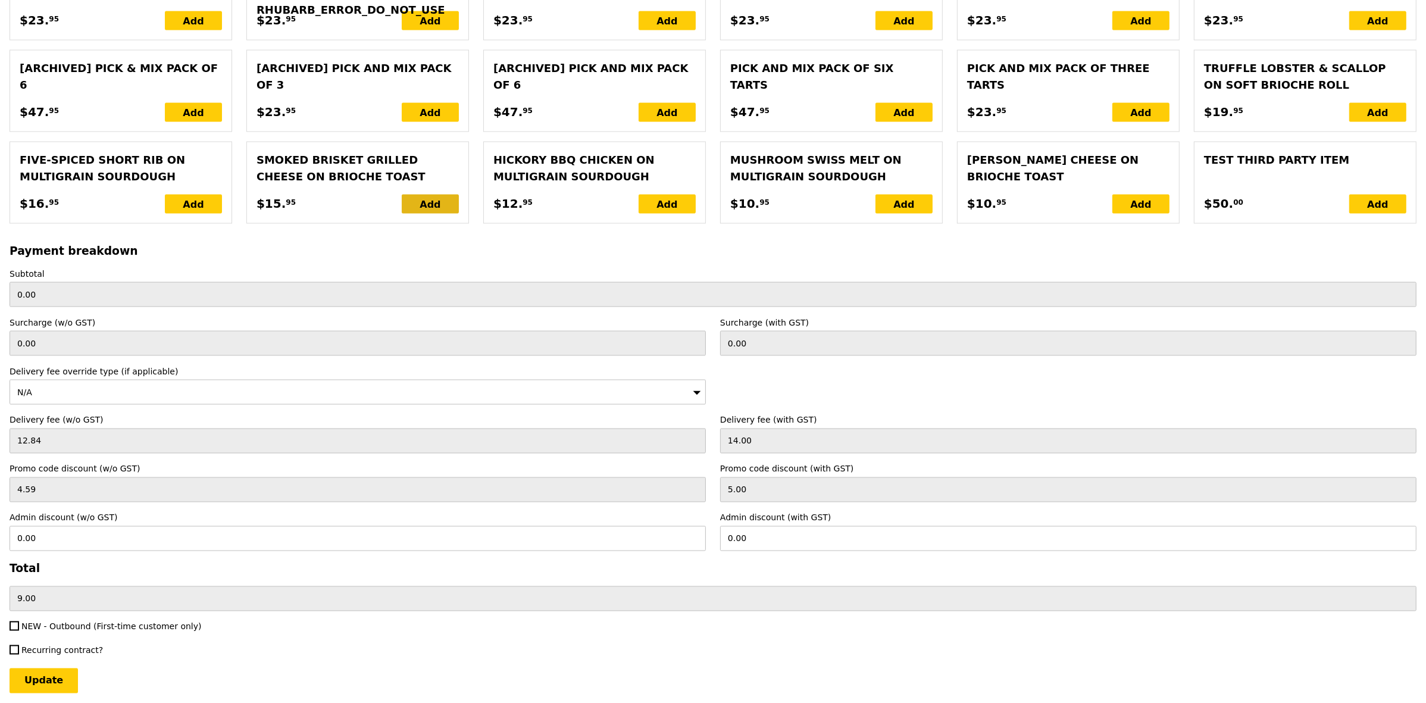
scroll to position [2533, 0]
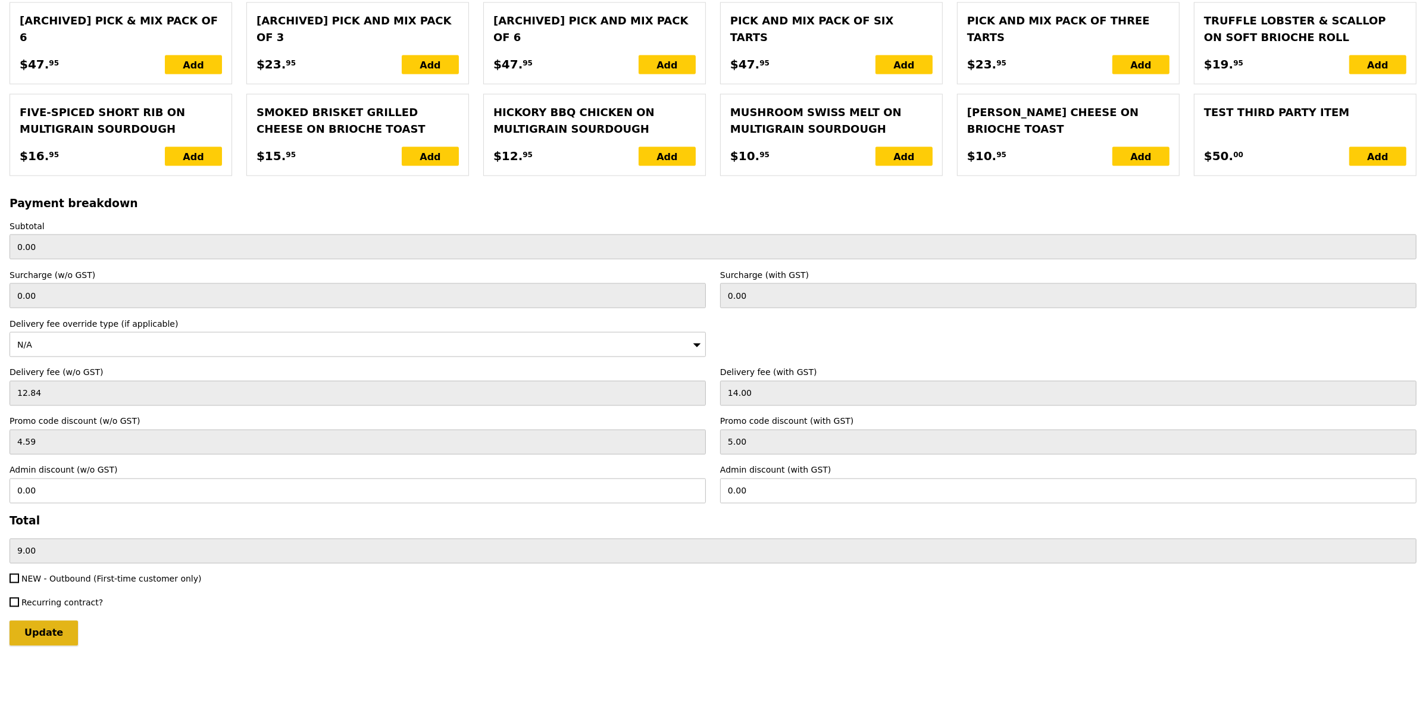
click at [60, 637] on input "Update" at bounding box center [44, 633] width 68 height 25
type input "Loading..."
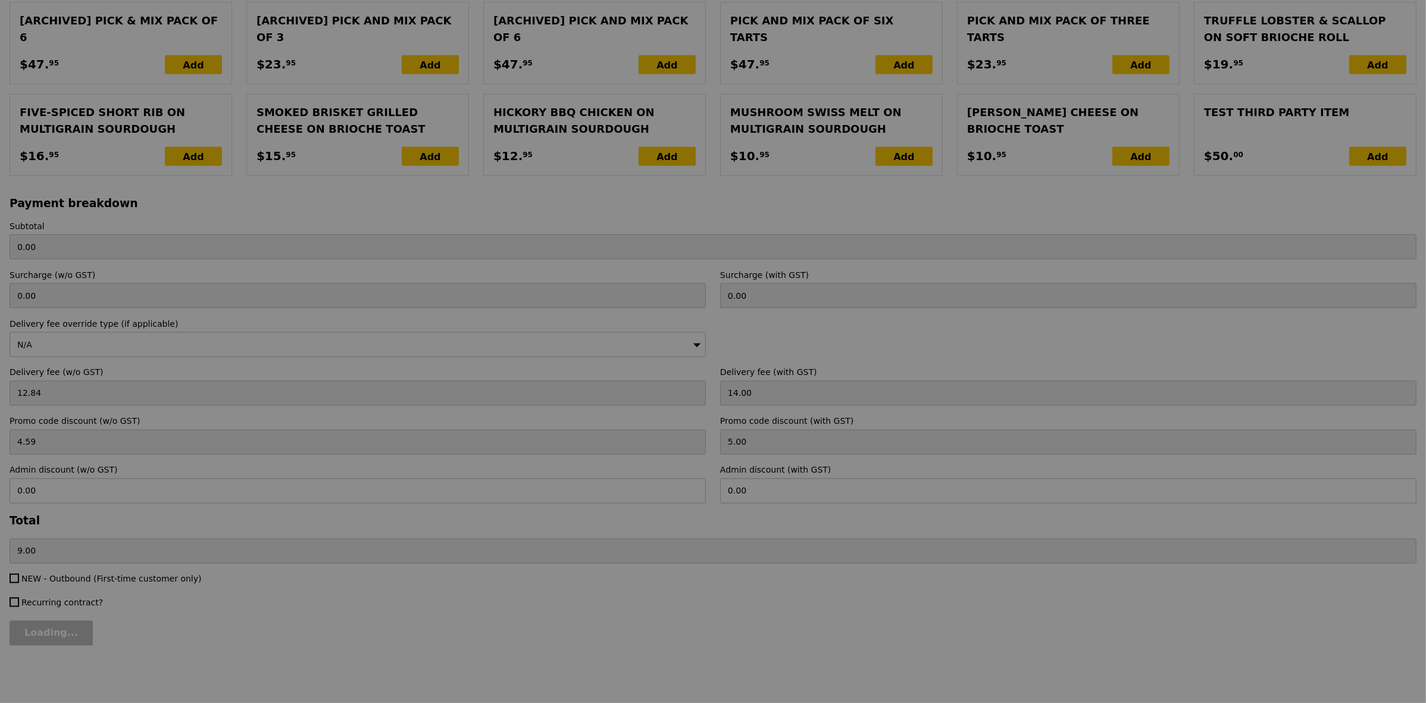
type input "174.50"
type input "7.61"
type input "8.30"
type input "177.80"
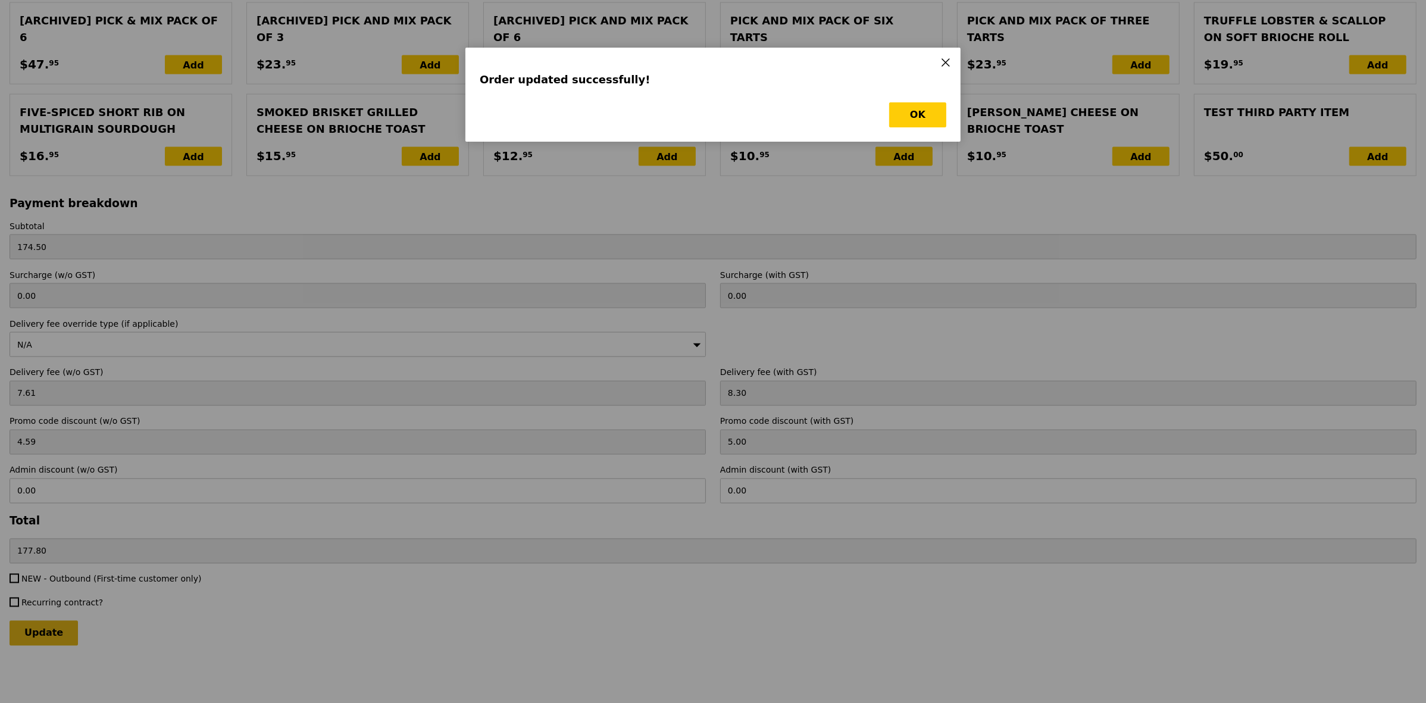
scroll to position [0, 0]
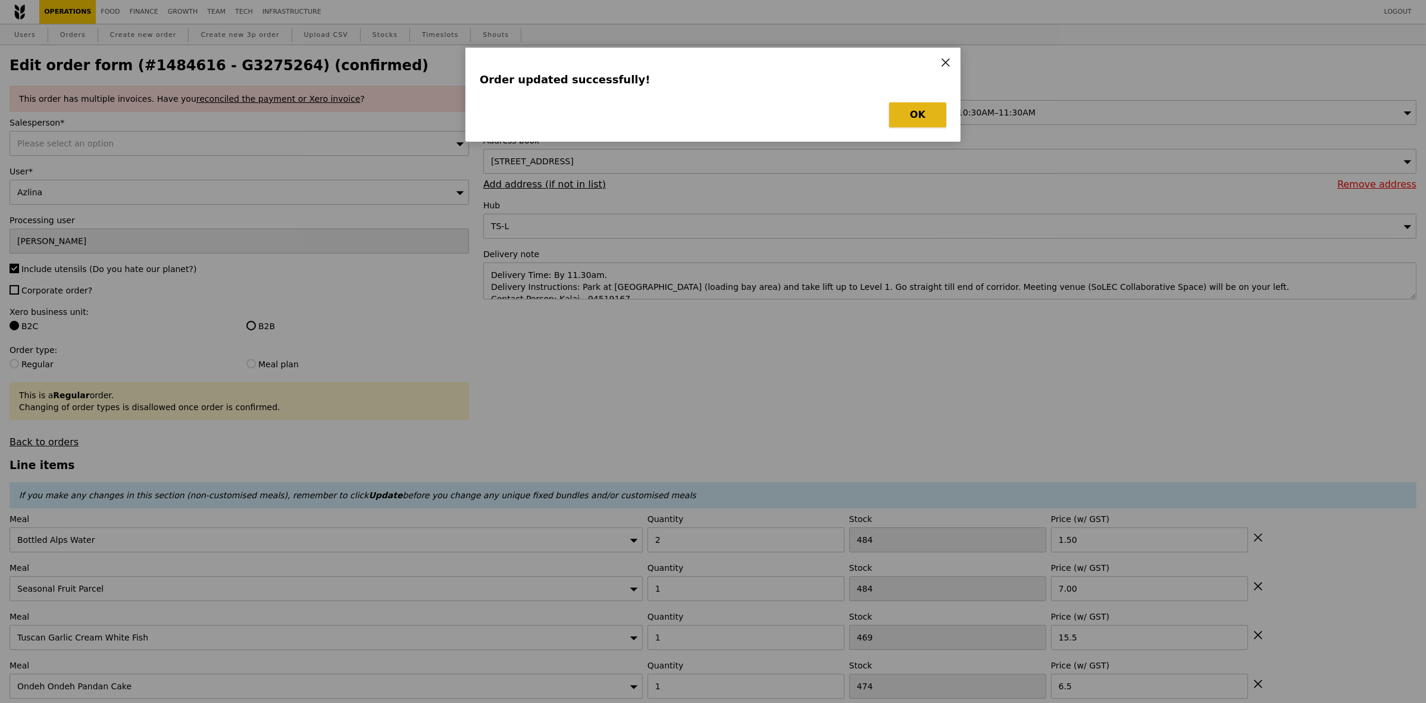
click at [929, 112] on button "OK" at bounding box center [917, 114] width 57 height 25
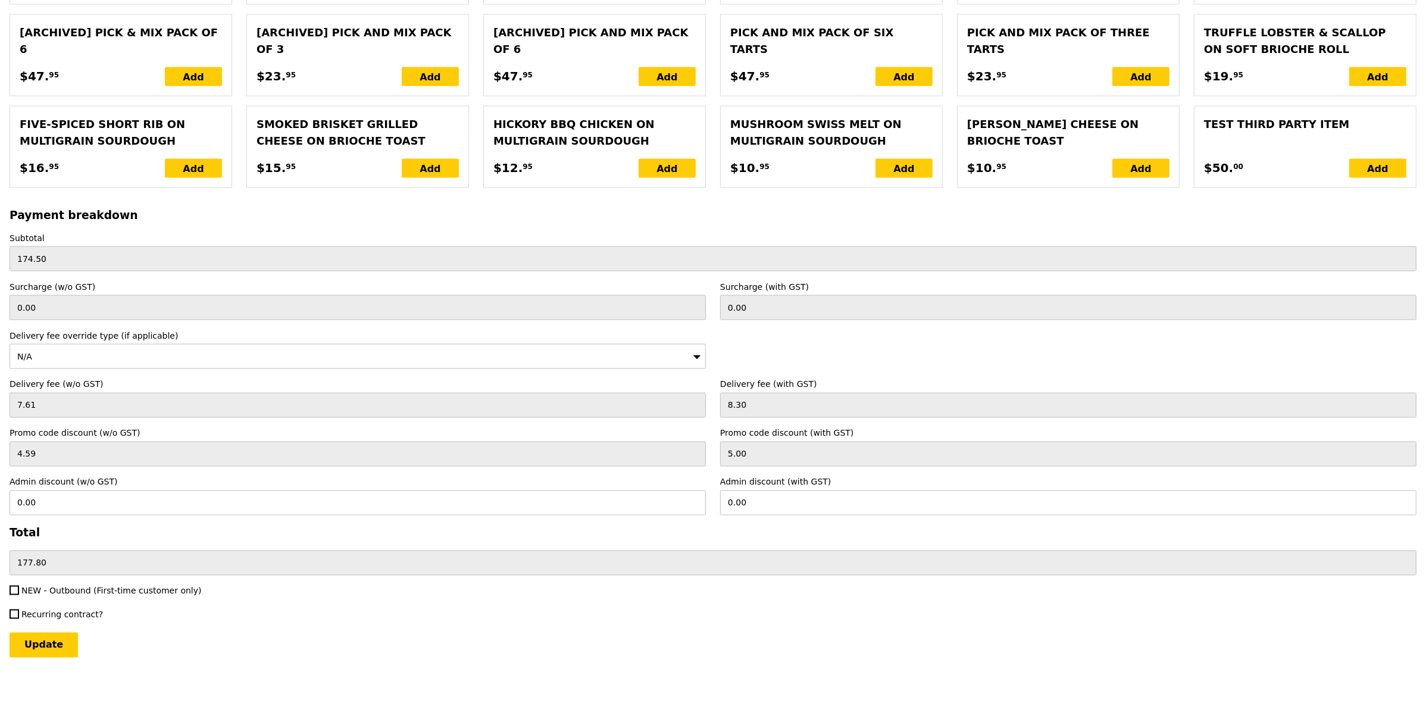
scroll to position [2533, 0]
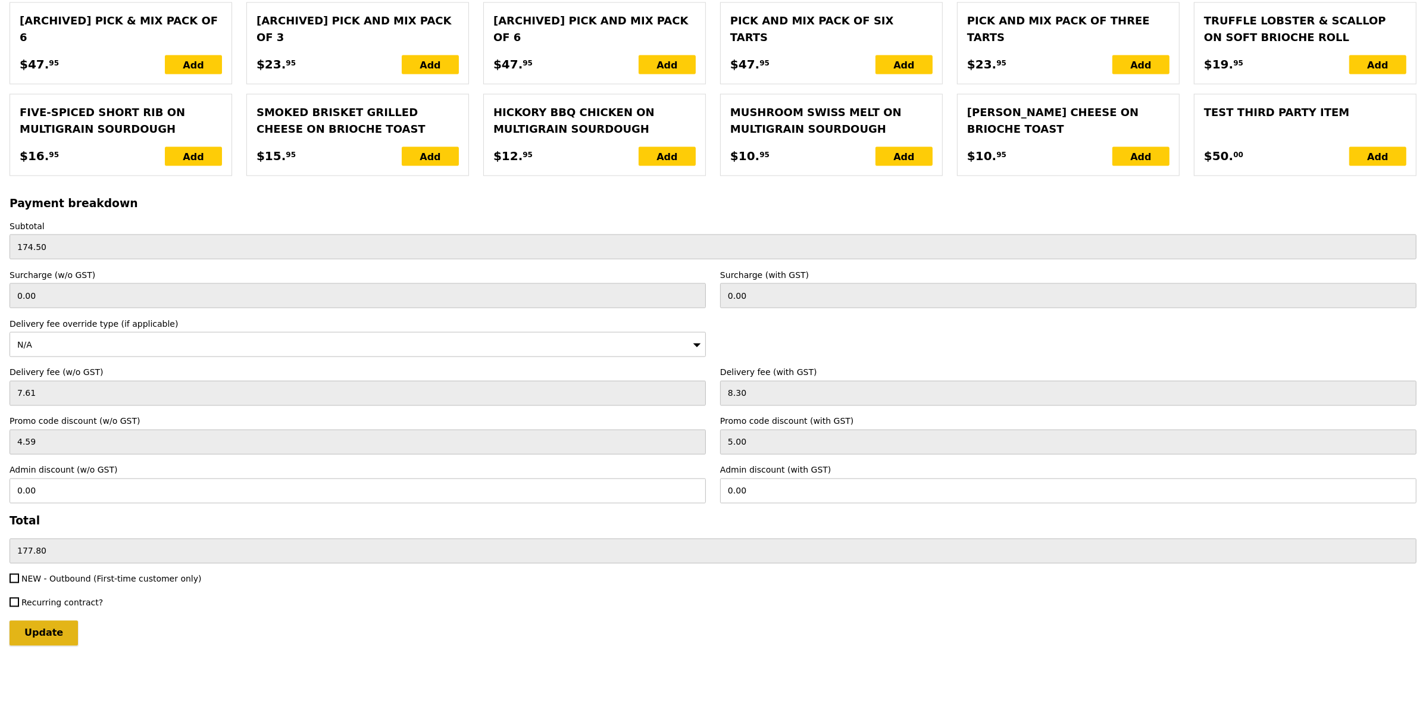
click at [51, 636] on input "Update" at bounding box center [44, 633] width 68 height 25
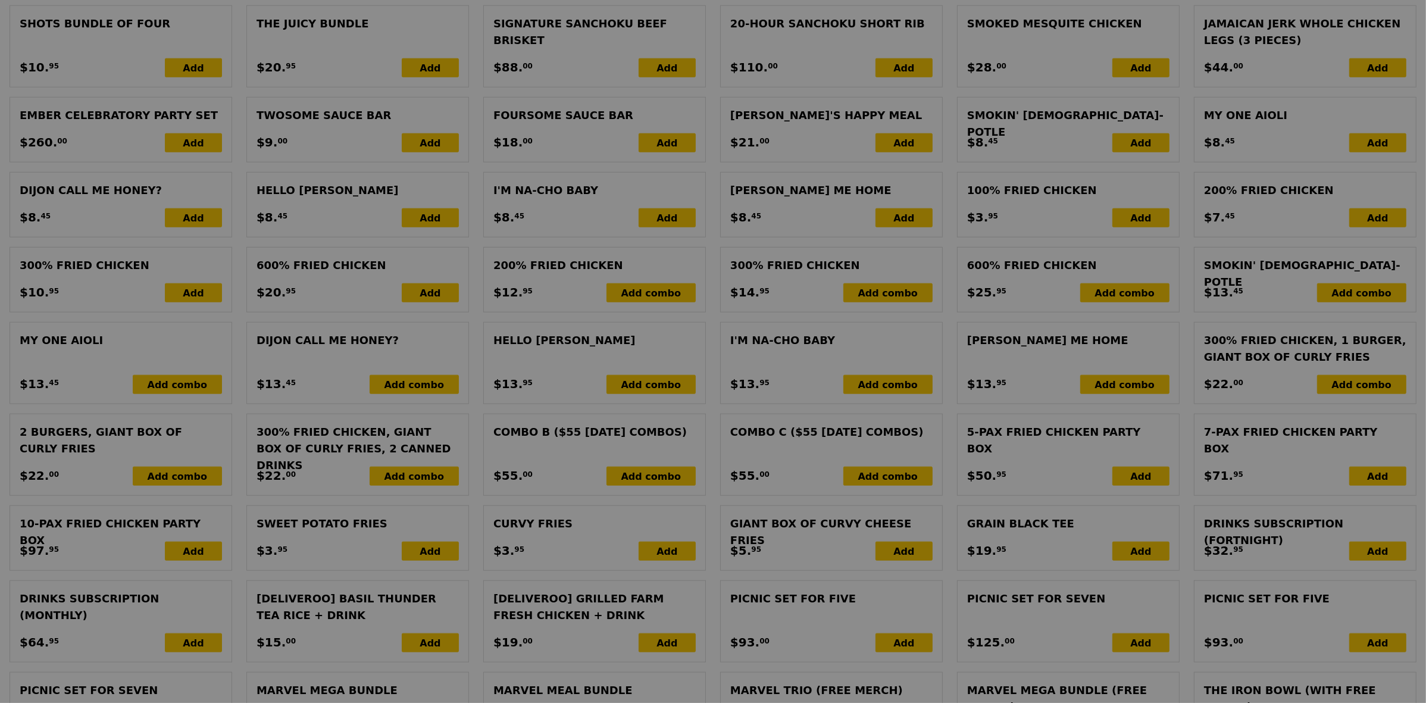
scroll to position [1416, 0]
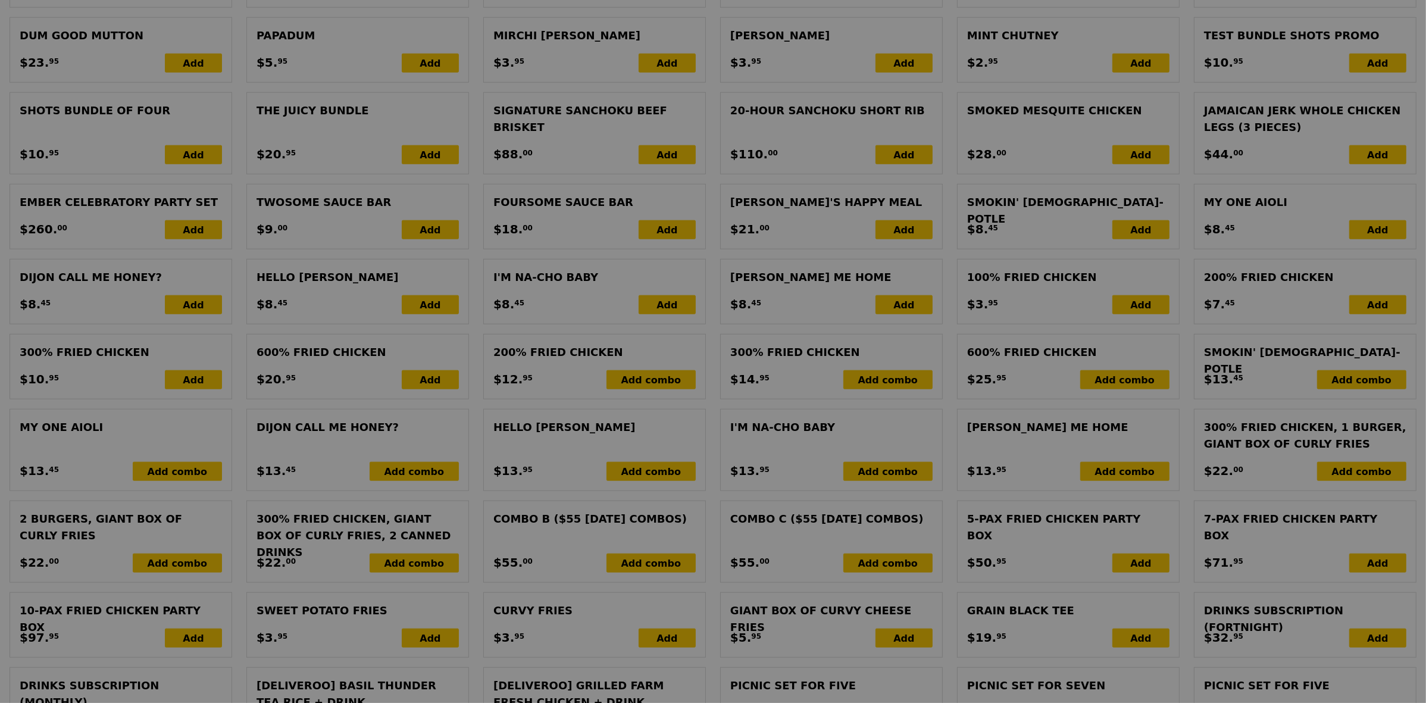
type input "Update"
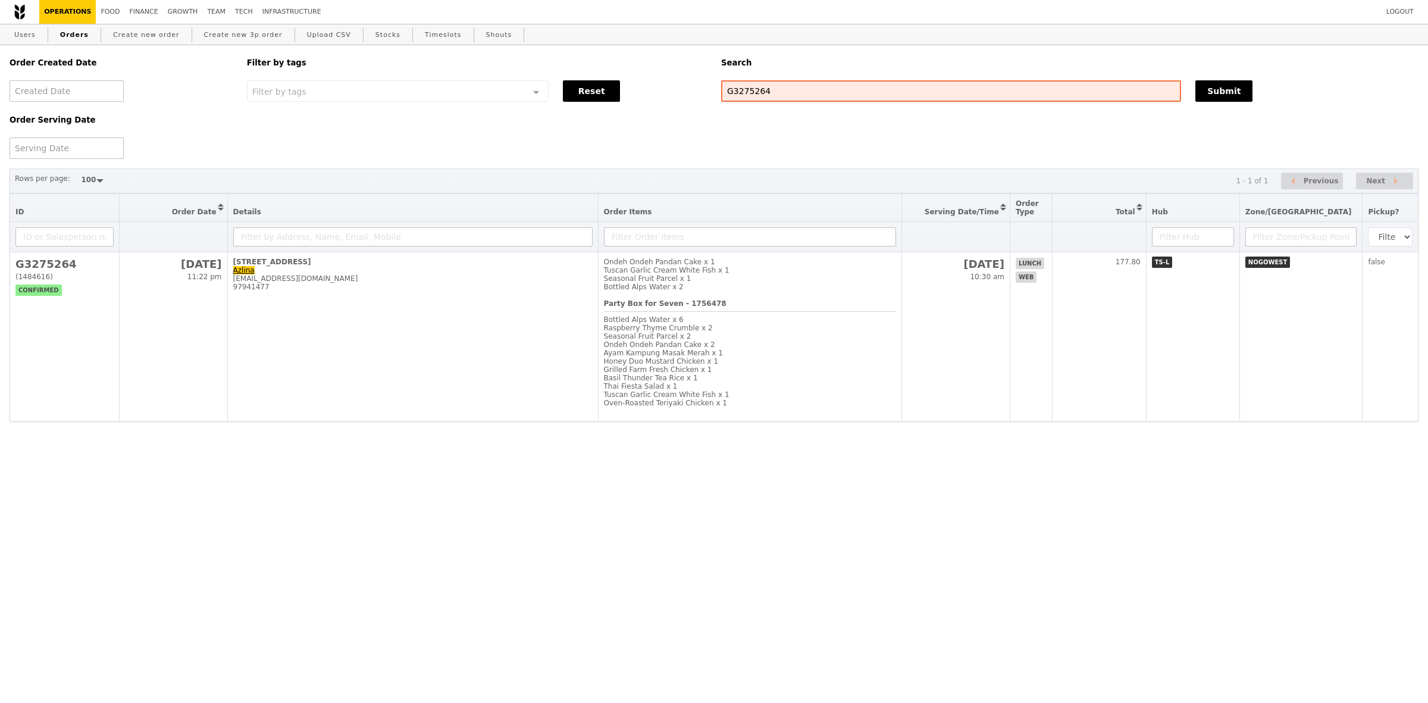
select select "100"
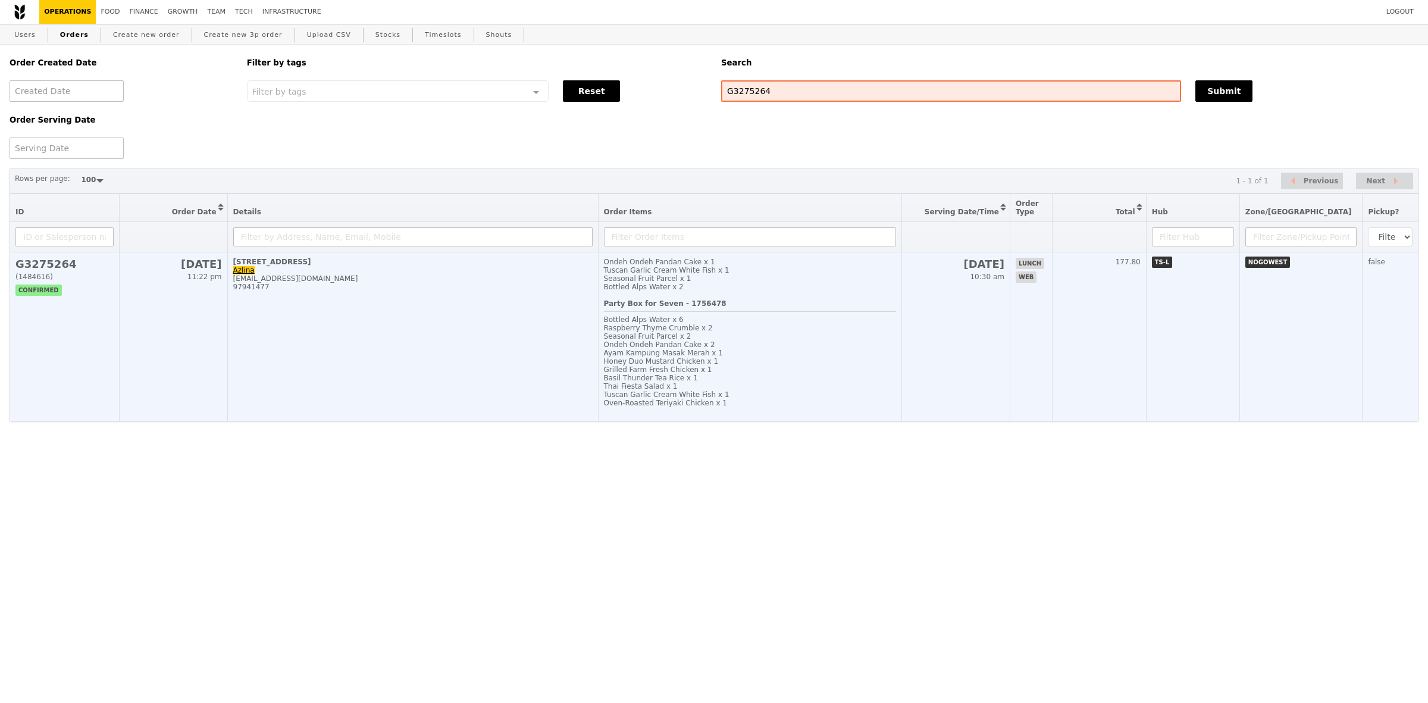
click at [544, 337] on td "[STREET_ADDRESS] Azlina [EMAIL_ADDRESS][DOMAIN_NAME] 97941477" at bounding box center [412, 336] width 371 height 169
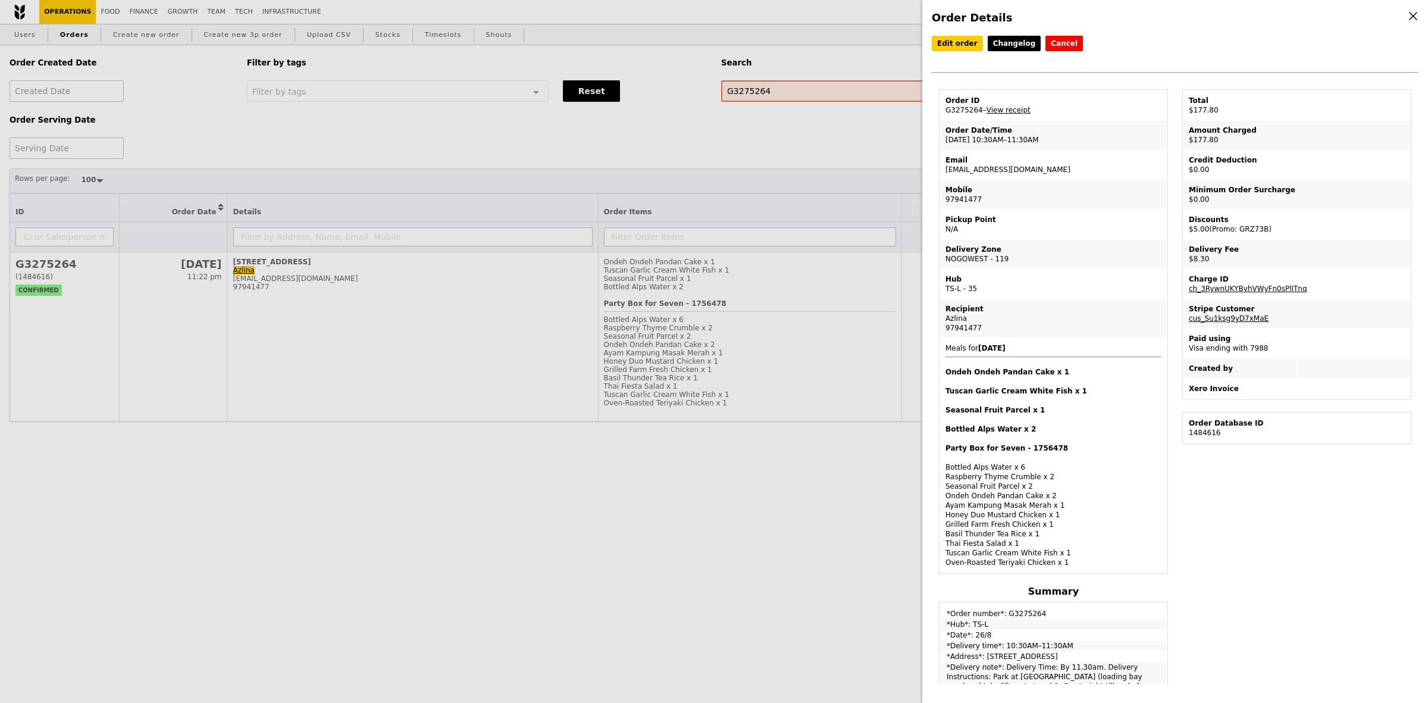
click at [996, 105] on div "Order ID" at bounding box center [1054, 101] width 216 height 10
click at [997, 110] on link "View receipt" at bounding box center [1009, 110] width 44 height 8
